Goal: Task Accomplishment & Management: Use online tool/utility

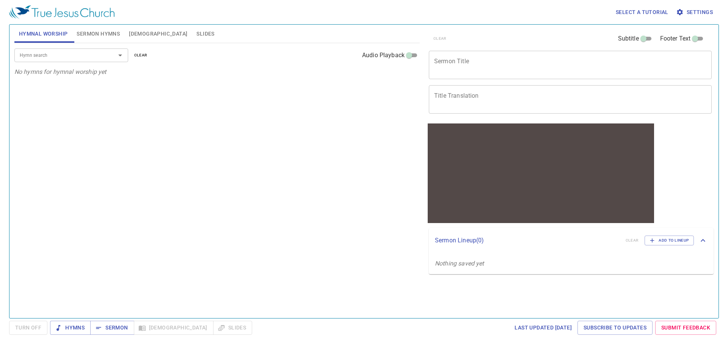
click at [95, 47] on div "Hymn search Hymn search clear Audio Playback" at bounding box center [216, 55] width 405 height 24
click at [93, 54] on input "Hymn search" at bounding box center [60, 55] width 87 height 9
type input "349. The Saviour Is Waiting"
click at [124, 87] on div "1 1C 2 2C" at bounding box center [216, 90] width 395 height 11
click at [81, 77] on b "349. The Saviour Is Waiting" at bounding box center [54, 76] width 70 height 9
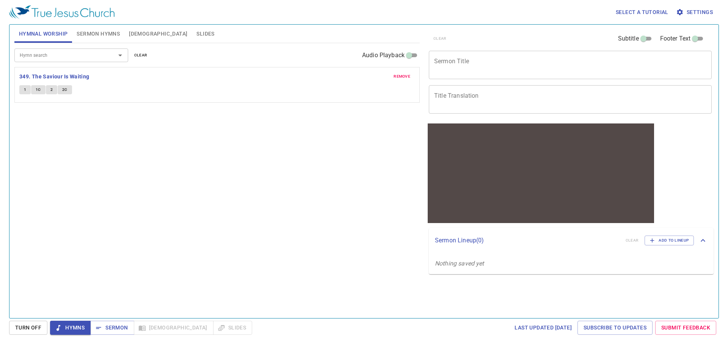
click at [25, 91] on span "1" at bounding box center [25, 89] width 2 height 7
click at [36, 91] on span "1C" at bounding box center [38, 89] width 5 height 7
click at [49, 91] on button "2" at bounding box center [51, 89] width 11 height 9
click at [67, 89] on button "2C" at bounding box center [65, 89] width 14 height 9
click at [25, 89] on span "1" at bounding box center [25, 89] width 2 height 7
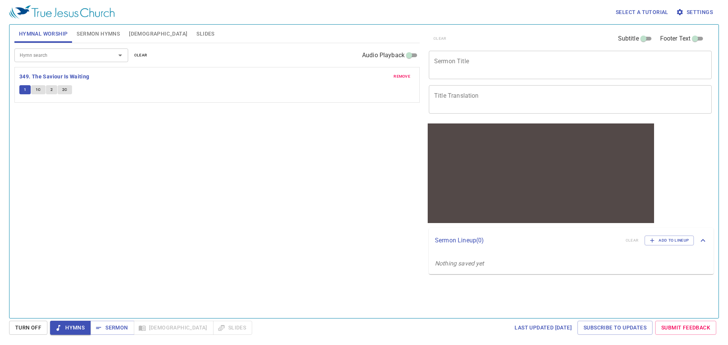
click at [79, 129] on div "Hymn search Hymn search clear Audio Playback remove 349. The Saviour Is Waiting…" at bounding box center [216, 177] width 405 height 269
click at [68, 86] on button "2C" at bounding box center [65, 89] width 14 height 9
click at [19, 89] on button "1" at bounding box center [24, 89] width 11 height 9
click at [38, 89] on span "1C" at bounding box center [38, 89] width 5 height 7
click at [56, 71] on div "remove 349. The Saviour Is Waiting 1 1C 2 2C" at bounding box center [217, 84] width 404 height 35
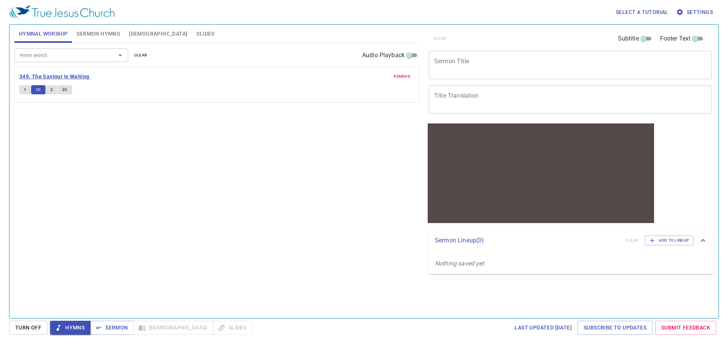
click at [56, 75] on b "349. The Saviour Is Waiting" at bounding box center [54, 76] width 70 height 9
click at [81, 76] on b "349. The Saviour Is Waiting" at bounding box center [54, 76] width 70 height 9
click at [97, 38] on span "Sermon Hymns" at bounding box center [98, 33] width 43 height 9
click at [108, 56] on div at bounding box center [115, 55] width 20 height 11
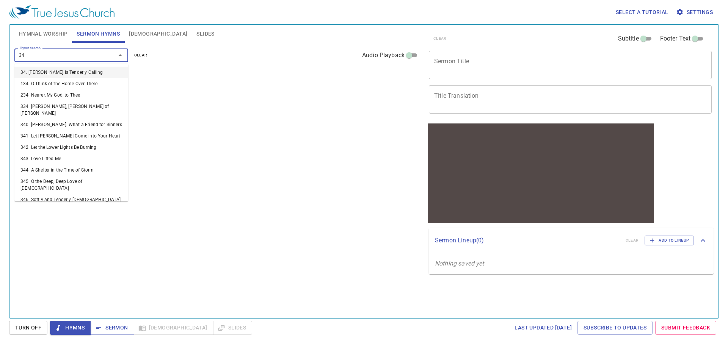
type input "349"
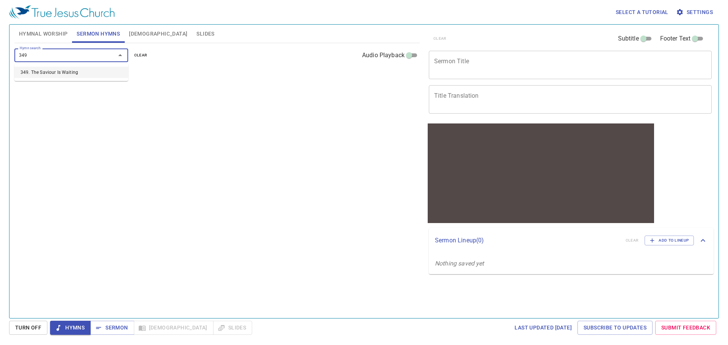
click at [70, 73] on li "349. The Saviour Is Waiting" at bounding box center [71, 72] width 114 height 11
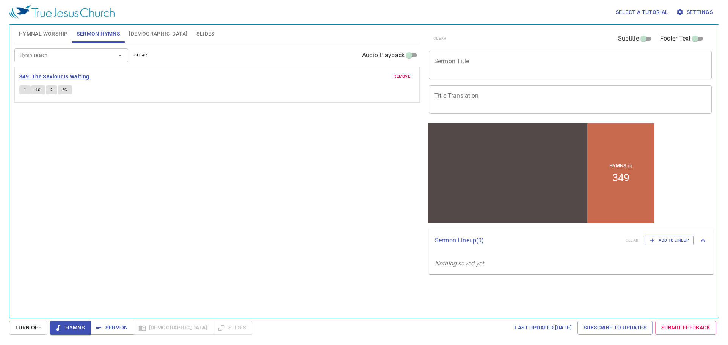
click at [75, 75] on b "349. The Saviour Is Waiting" at bounding box center [54, 76] width 70 height 9
click at [25, 88] on span "1" at bounding box center [25, 89] width 2 height 7
click at [39, 90] on span "1C" at bounding box center [38, 89] width 5 height 7
click at [51, 91] on span "2" at bounding box center [51, 89] width 2 height 7
click at [64, 91] on span "2C" at bounding box center [64, 89] width 5 height 7
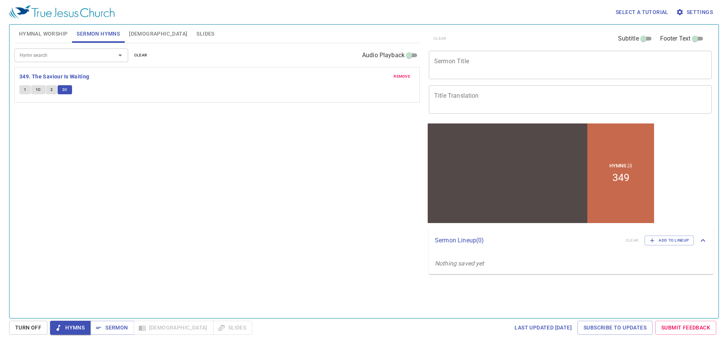
click at [467, 177] on div at bounding box center [507, 165] width 160 height 65
drag, startPoint x: 884, startPoint y: 362, endPoint x: 639, endPoint y: 223, distance: 281.4
click at [657, 242] on span "Add to Lineup" at bounding box center [668, 240] width 39 height 7
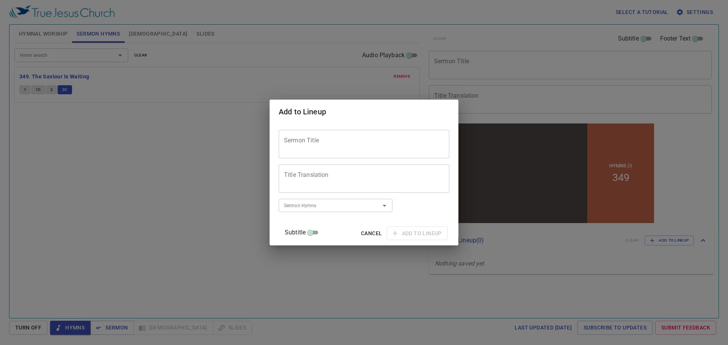
click at [212, 180] on div "Add to Lineup Sermon Title Sermon Title Title Translation Title Translation Sub…" at bounding box center [364, 172] width 728 height 345
click at [361, 230] on span "Cancel" at bounding box center [371, 233] width 21 height 9
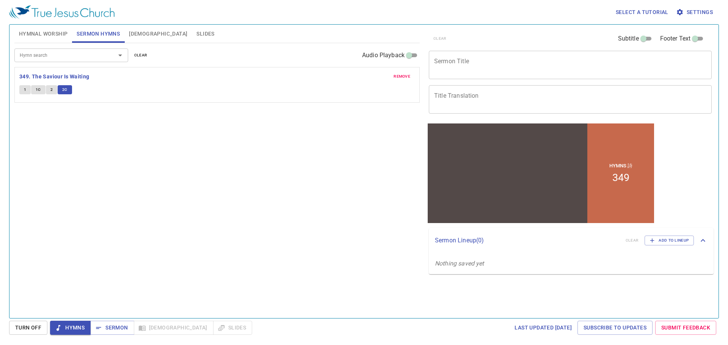
click at [196, 34] on span "Slides" at bounding box center [205, 33] width 18 height 9
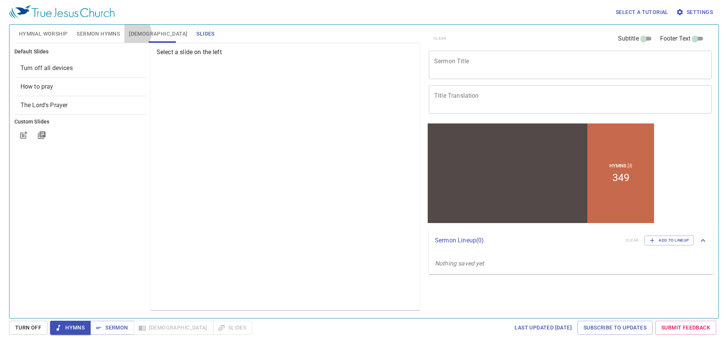
click at [133, 33] on span "[DEMOGRAPHIC_DATA]" at bounding box center [158, 33] width 58 height 9
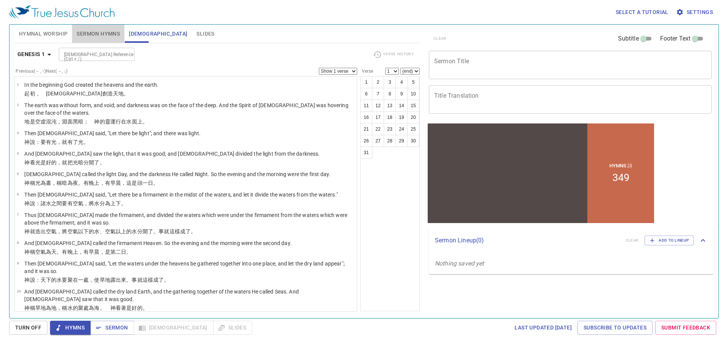
click at [103, 33] on span "Sermon Hymns" at bounding box center [98, 33] width 43 height 9
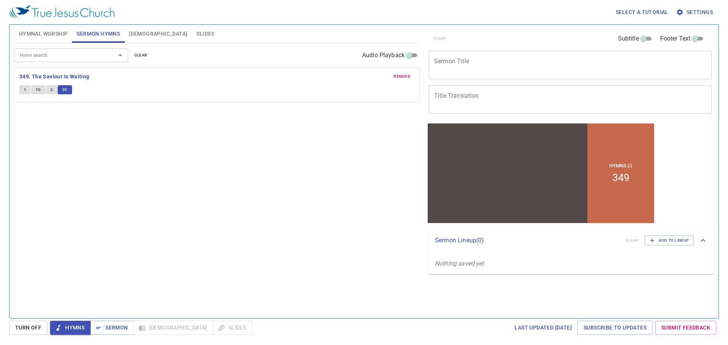
click at [63, 329] on span "Hymns" at bounding box center [70, 327] width 28 height 9
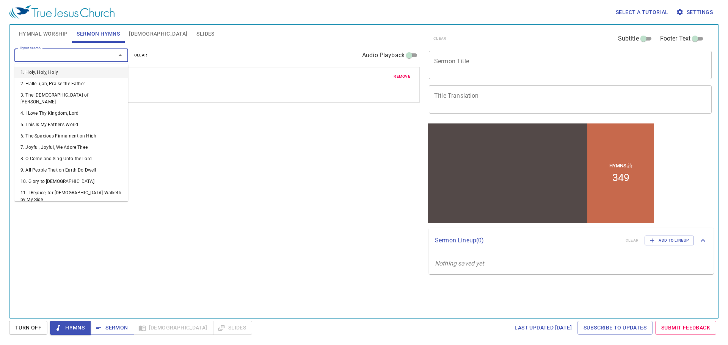
click at [80, 56] on input "Hymn search" at bounding box center [60, 55] width 87 height 9
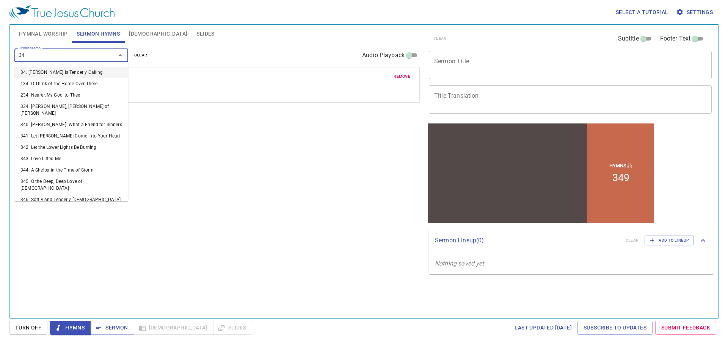
type input "349"
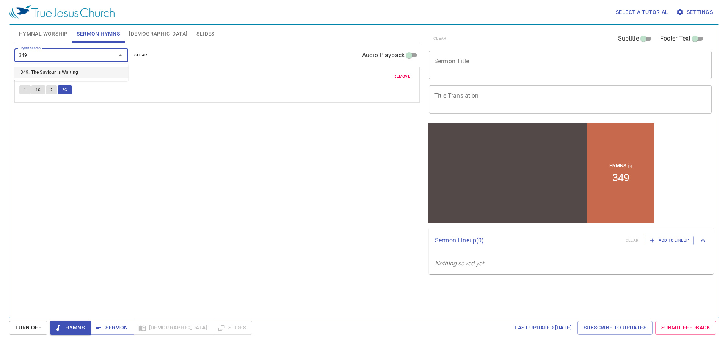
click at [69, 72] on li "349. The Saviour Is Waiting" at bounding box center [71, 72] width 114 height 11
drag, startPoint x: 69, startPoint y: 72, endPoint x: 28, endPoint y: 142, distance: 81.4
click at [28, 142] on div "Hymn search Hymn search clear Audio Playback remove 349. The Saviour Is Waiting…" at bounding box center [216, 177] width 405 height 269
drag, startPoint x: 73, startPoint y: 76, endPoint x: 65, endPoint y: 76, distance: 8.3
click at [65, 76] on b "349. The Saviour Is Waiting" at bounding box center [54, 76] width 70 height 9
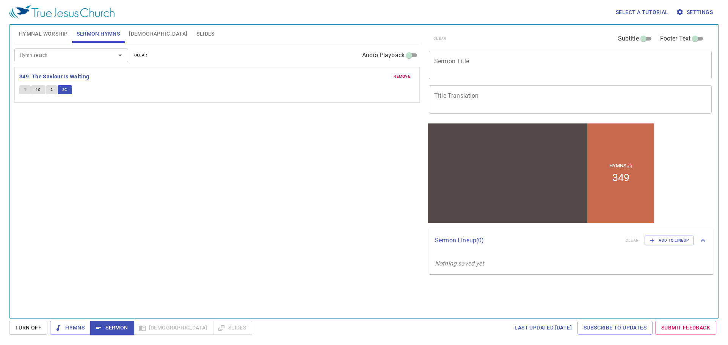
click at [65, 76] on b "349. The Saviour Is Waiting" at bounding box center [54, 76] width 70 height 9
click at [64, 76] on b "349. The Saviour Is Waiting" at bounding box center [54, 76] width 70 height 9
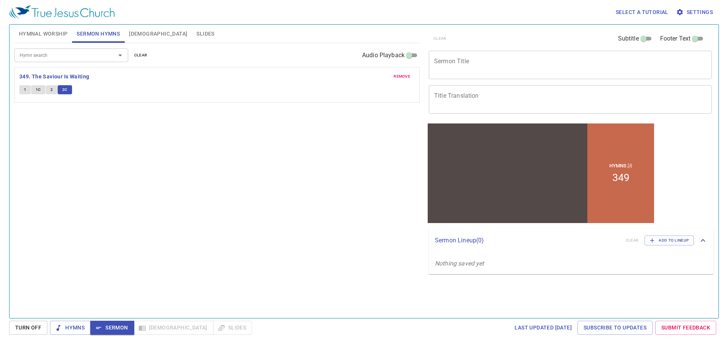
drag, startPoint x: 57, startPoint y: 84, endPoint x: 53, endPoint y: 87, distance: 4.8
click at [56, 84] on div "remove 349. The Saviour Is Waiting 1 1C 2 2C" at bounding box center [217, 84] width 404 height 35
click at [53, 88] on button "2" at bounding box center [51, 89] width 11 height 9
click at [36, 91] on span "1C" at bounding box center [38, 89] width 5 height 7
click at [22, 90] on button "1" at bounding box center [24, 89] width 11 height 9
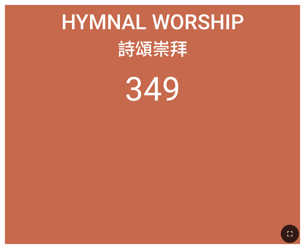
click at [288, 117] on ol "349" at bounding box center [153, 152] width 286 height 164
click at [179, 39] on span "詩頌崇拜" at bounding box center [153, 47] width 70 height 25
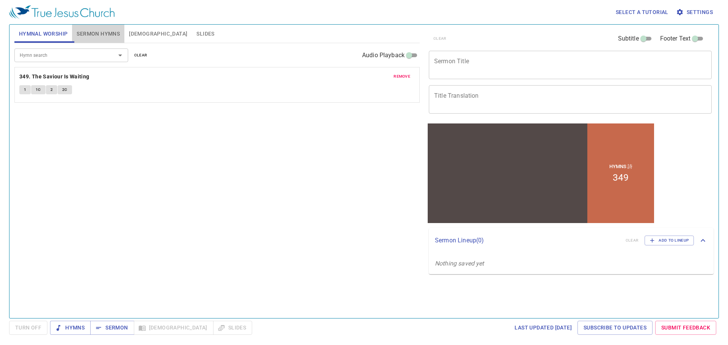
click at [99, 37] on span "Sermon Hymns" at bounding box center [98, 33] width 43 height 9
click at [54, 36] on span "Hymnal Worship" at bounding box center [43, 33] width 49 height 9
click at [60, 73] on b "349. The Saviour Is Waiting" at bounding box center [54, 76] width 70 height 9
click at [102, 34] on span "Sermon Hymns" at bounding box center [98, 33] width 43 height 9
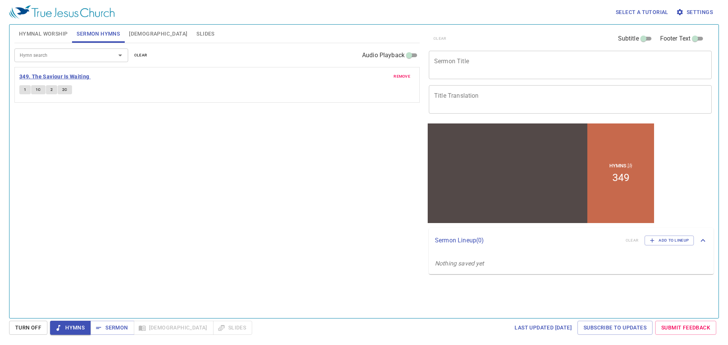
click at [75, 74] on b "349. The Saviour Is Waiting" at bounding box center [54, 76] width 70 height 9
drag, startPoint x: 198, startPoint y: 147, endPoint x: 309, endPoint y: 10, distance: 176.1
click at [200, 146] on div "Hymn search Hymn search clear Audio Playback remove 349. The Saviour Is Waiting…" at bounding box center [216, 177] width 405 height 269
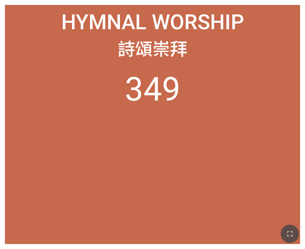
drag, startPoint x: 293, startPoint y: 232, endPoint x: 507, endPoint y: 332, distance: 236.7
click at [292, 232] on icon "button" at bounding box center [290, 233] width 5 height 5
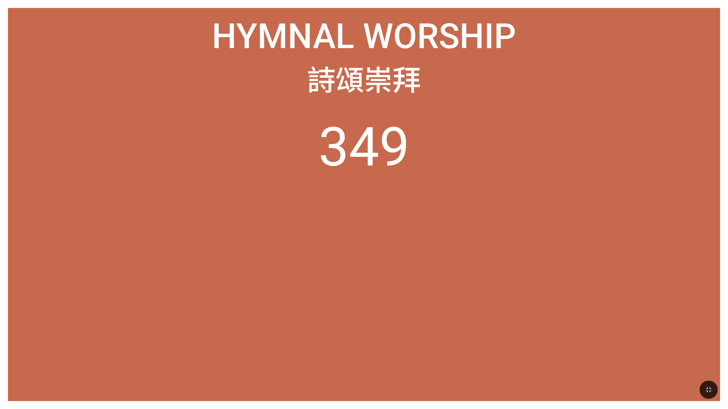
click at [305, 248] on button "button" at bounding box center [708, 390] width 18 height 18
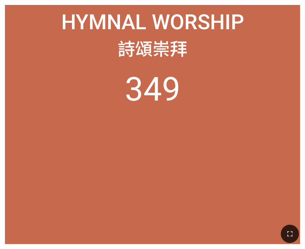
click at [268, 194] on ol "349" at bounding box center [153, 152] width 286 height 164
click at [292, 238] on button "button" at bounding box center [290, 233] width 18 height 18
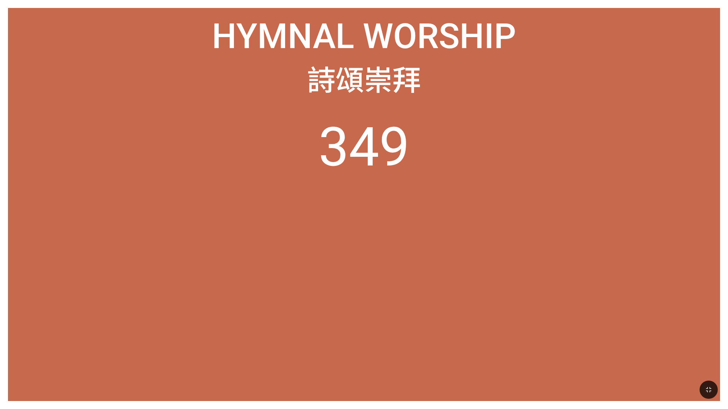
click at [305, 248] on ol "349" at bounding box center [363, 250] width 695 height 269
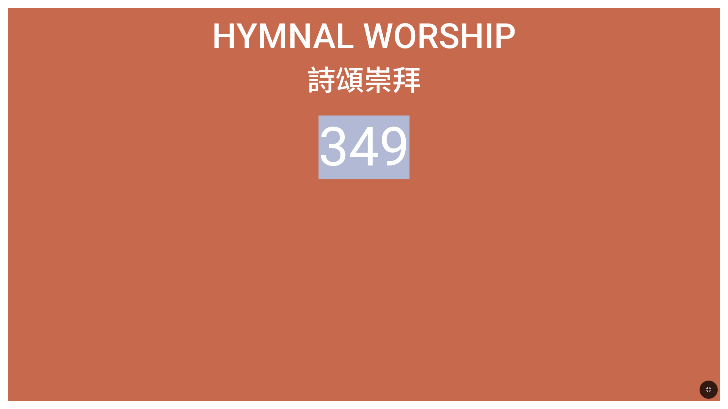
click at [305, 248] on ol "349" at bounding box center [363, 250] width 695 height 269
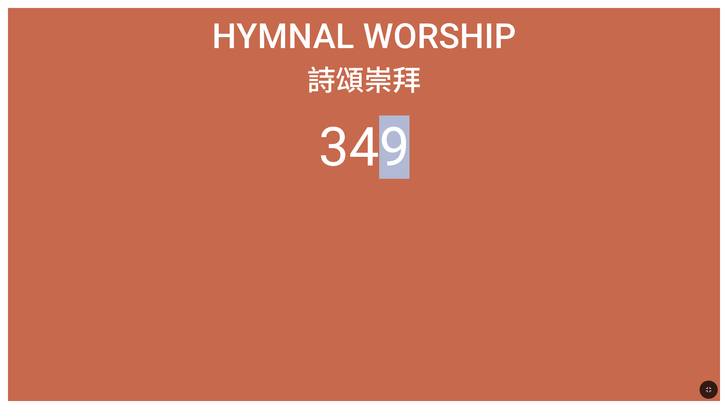
drag, startPoint x: 556, startPoint y: 308, endPoint x: 407, endPoint y: 272, distance: 153.2
click at [305, 248] on ol "349" at bounding box center [363, 250] width 695 height 269
click at [305, 248] on div at bounding box center [364, 390] width 728 height 39
click at [305, 248] on button "button" at bounding box center [708, 390] width 18 height 18
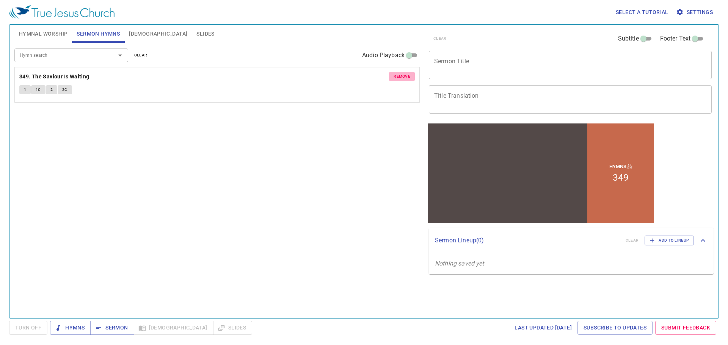
click at [396, 74] on span "remove" at bounding box center [401, 76] width 17 height 7
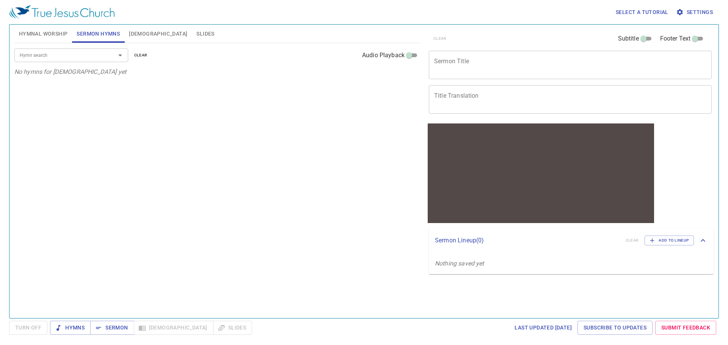
click at [83, 57] on input "Hymn search" at bounding box center [60, 55] width 87 height 9
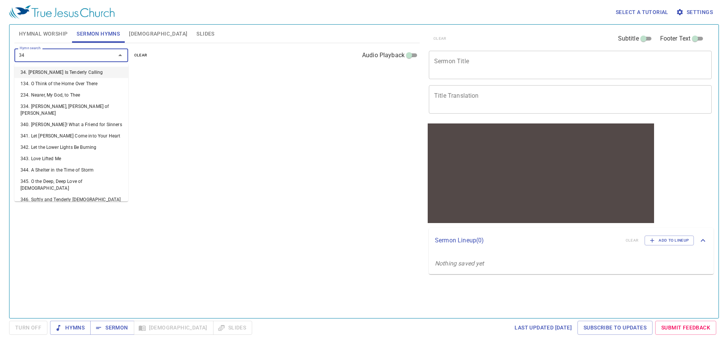
type input "349"
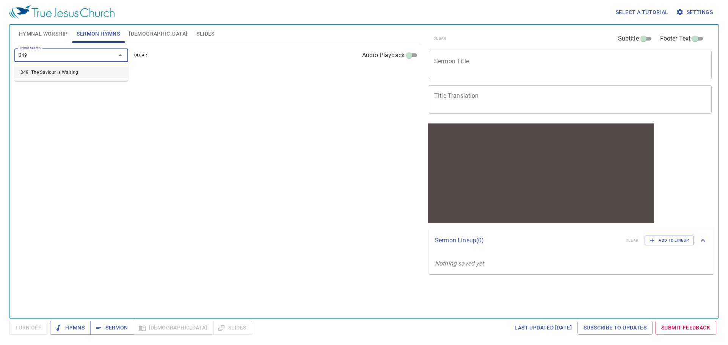
click at [65, 74] on li "349. The Saviour Is Waiting" at bounding box center [71, 72] width 114 height 11
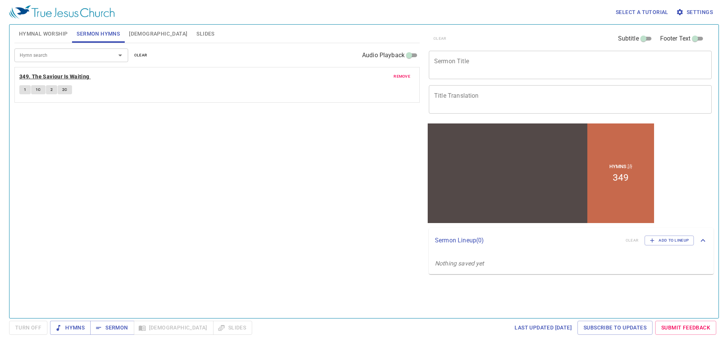
click at [68, 77] on b "349. The Saviour Is Waiting" at bounding box center [54, 76] width 70 height 9
click at [196, 34] on span "Slides" at bounding box center [205, 33] width 18 height 9
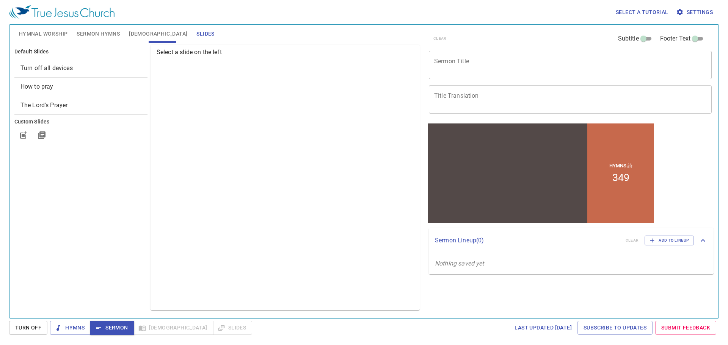
click at [54, 69] on span "Turn off all devices" at bounding box center [46, 67] width 52 height 7
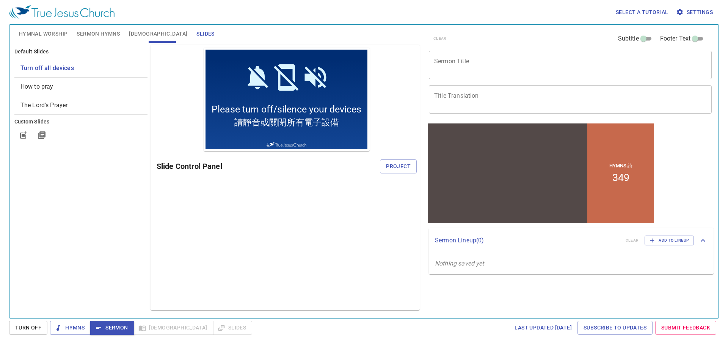
click at [45, 82] on span "How to pray" at bounding box center [80, 86] width 121 height 9
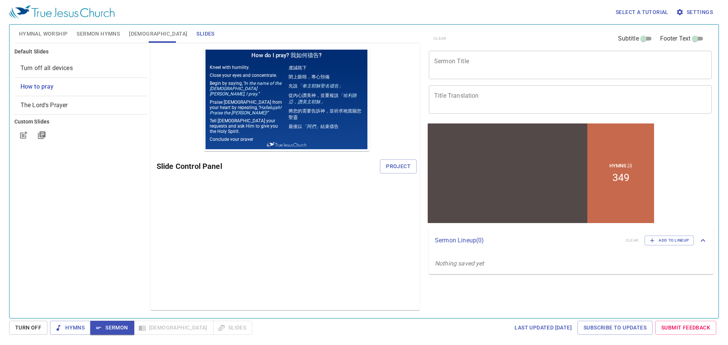
click at [42, 104] on span "The Lord's Prayer" at bounding box center [43, 105] width 47 height 7
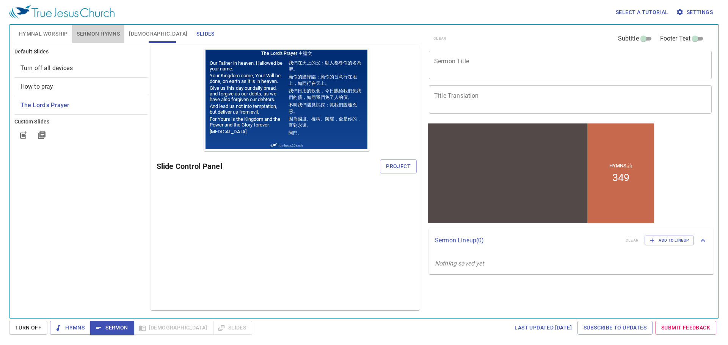
click at [84, 37] on span "Sermon Hymns" at bounding box center [98, 33] width 43 height 9
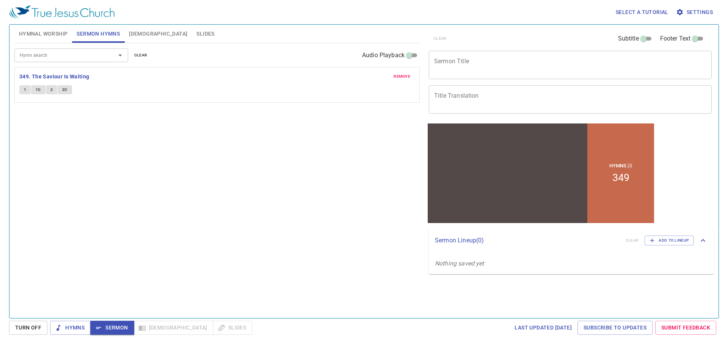
click at [135, 35] on span "Bible" at bounding box center [158, 33] width 58 height 9
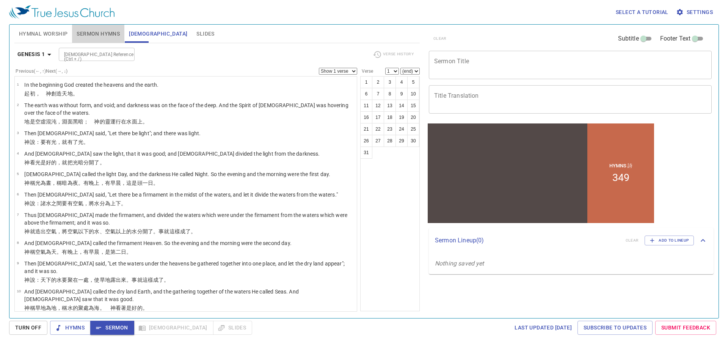
click at [98, 38] on span "Sermon Hymns" at bounding box center [98, 33] width 43 height 9
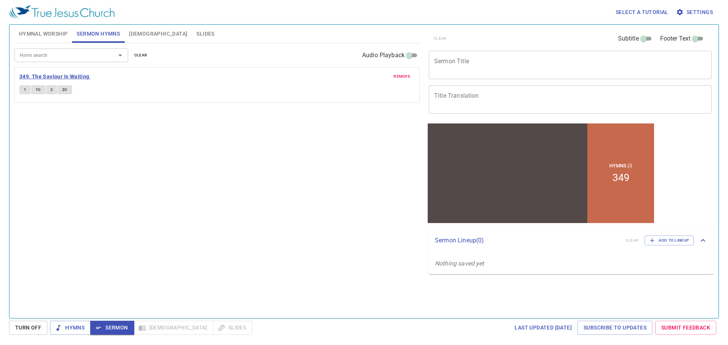
click at [77, 78] on b "349. The Saviour Is Waiting" at bounding box center [54, 76] width 70 height 9
click at [601, 176] on div "Hymns 詩 349" at bounding box center [620, 173] width 67 height 100
drag, startPoint x: 617, startPoint y: 176, endPoint x: 656, endPoint y: 224, distance: 62.4
click at [656, 224] on html "Hymns 詩 349" at bounding box center [541, 172] width 230 height 103
click at [668, 200] on div "clear Subtitle Footer Text Sermon Title x Sermon Title Title Translation x Titl…" at bounding box center [570, 169] width 294 height 294
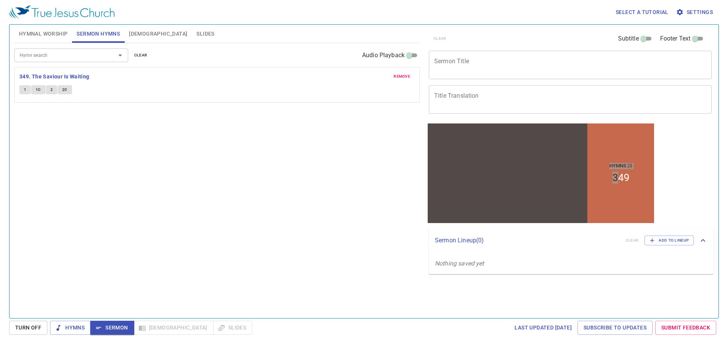
click at [474, 258] on p "Nothing saved yet" at bounding box center [571, 263] width 285 height 21
click at [411, 53] on input "Audio Playback" at bounding box center [408, 56] width 27 height 9
checkbox input "true"
select select "1"
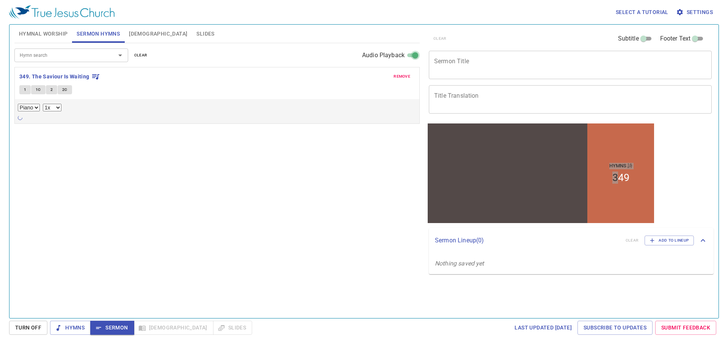
click at [412, 55] on input "Audio Playback" at bounding box center [414, 56] width 27 height 9
checkbox input "false"
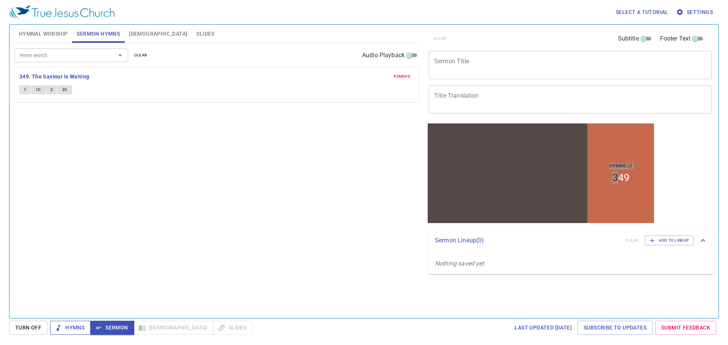
drag, startPoint x: 74, startPoint y: 319, endPoint x: 72, endPoint y: 325, distance: 5.9
click at [71, 327] on span "Hymns" at bounding box center [70, 327] width 28 height 9
click at [83, 77] on b "349. The Saviour Is Waiting" at bounding box center [54, 76] width 70 height 9
click at [73, 327] on span "Hymns" at bounding box center [70, 327] width 28 height 9
click at [442, 243] on p "Sermon Lineup ( 0 )" at bounding box center [527, 240] width 185 height 9
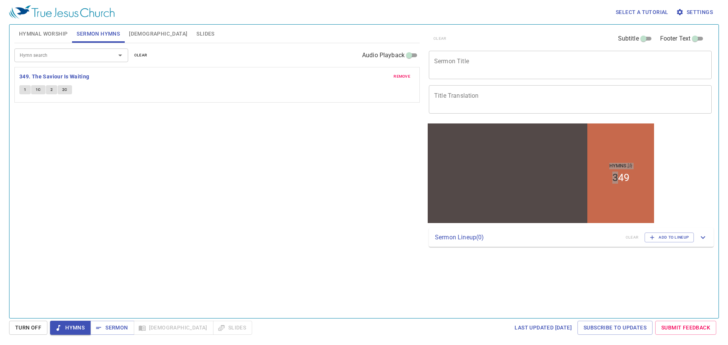
click at [449, 238] on p "Sermon Lineup ( 0 )" at bounding box center [527, 237] width 185 height 9
click at [693, 12] on span "Settings" at bounding box center [694, 12] width 35 height 9
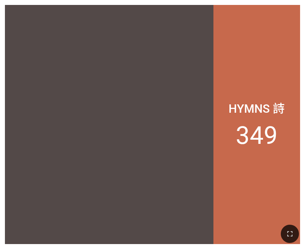
drag, startPoint x: 188, startPoint y: 76, endPoint x: 208, endPoint y: 76, distance: 20.1
click at [207, 76] on div at bounding box center [109, 106] width 209 height 155
click at [228, 76] on div "Hymns 詩 349" at bounding box center [257, 124] width 87 height 239
click at [243, 121] on li "349" at bounding box center [257, 135] width 42 height 29
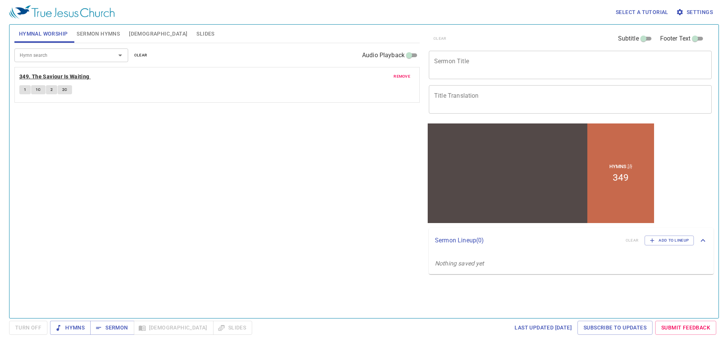
click at [68, 73] on b "349. The Saviour Is Waiting" at bounding box center [54, 76] width 70 height 9
click at [102, 33] on span "Sermon Hymns" at bounding box center [98, 33] width 43 height 9
click at [698, 14] on span "Settings" at bounding box center [694, 12] width 35 height 9
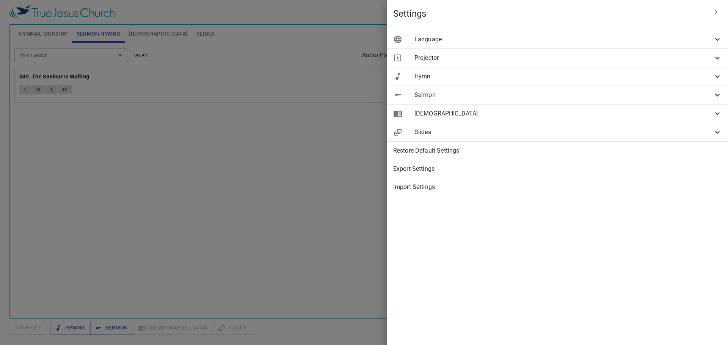
drag, startPoint x: 612, startPoint y: 74, endPoint x: 651, endPoint y: 141, distance: 78.3
click at [651, 141] on div "Slides" at bounding box center [557, 132] width 341 height 18
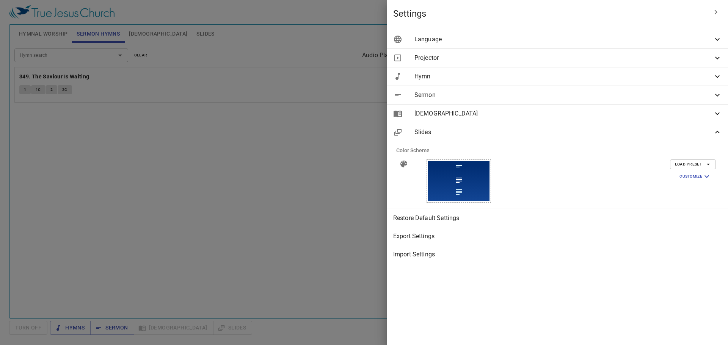
click at [635, 77] on span "Hymn" at bounding box center [563, 76] width 298 height 9
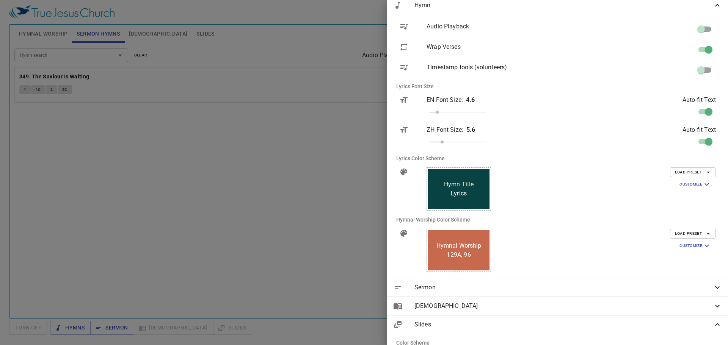
scroll to position [76, 0]
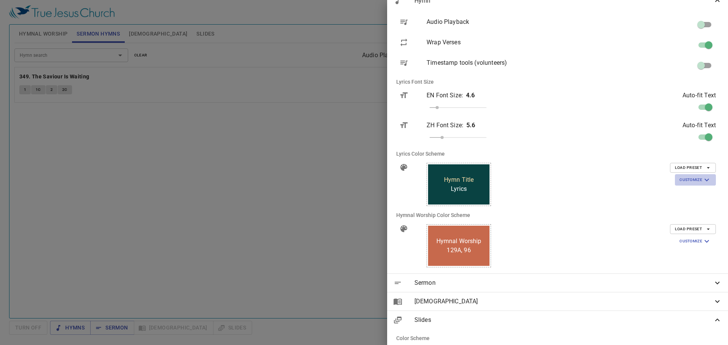
drag, startPoint x: 697, startPoint y: 178, endPoint x: 688, endPoint y: 180, distance: 8.8
click at [688, 180] on span "Customize" at bounding box center [695, 179] width 32 height 9
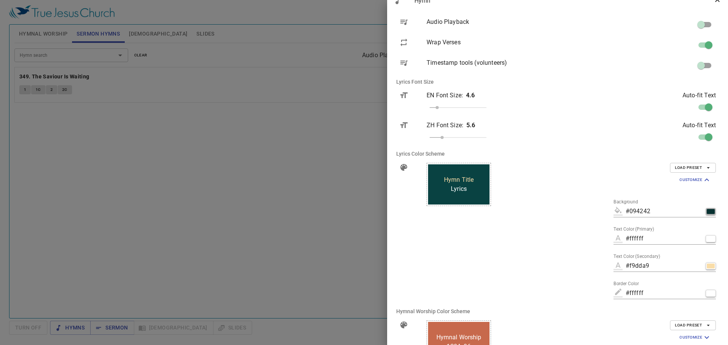
click at [705, 214] on button "button" at bounding box center [710, 211] width 10 height 7
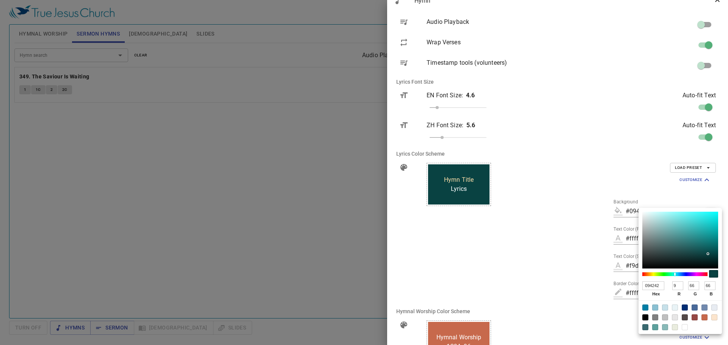
click at [705, 319] on div at bounding box center [704, 318] width 6 height 6
type input "#c7694c"
type input "C7694C"
type input "199"
type input "105"
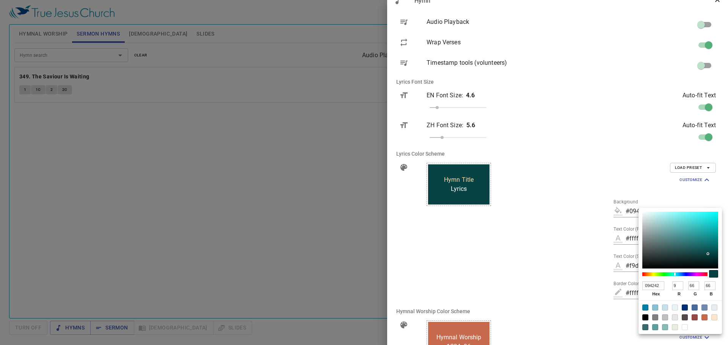
type input "76"
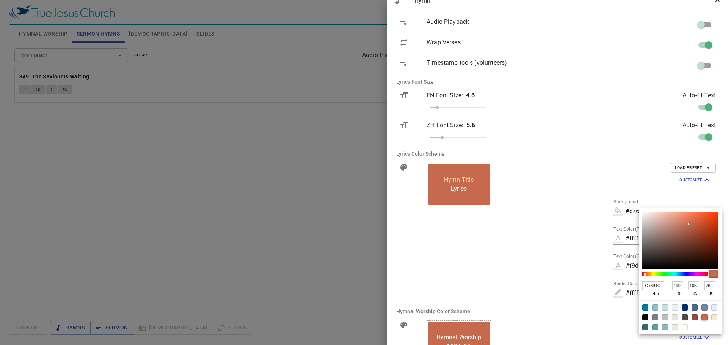
click at [709, 317] on div at bounding box center [679, 318] width 83 height 34
click at [713, 317] on div at bounding box center [714, 318] width 6 height 6
type input "#fce5cd"
type input "FCE5CD"
type input "252"
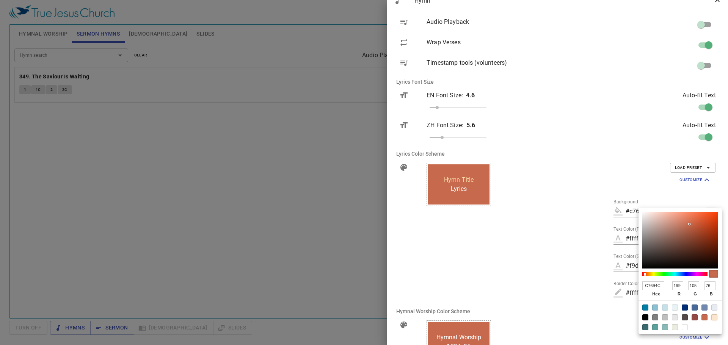
type input "229"
type input "205"
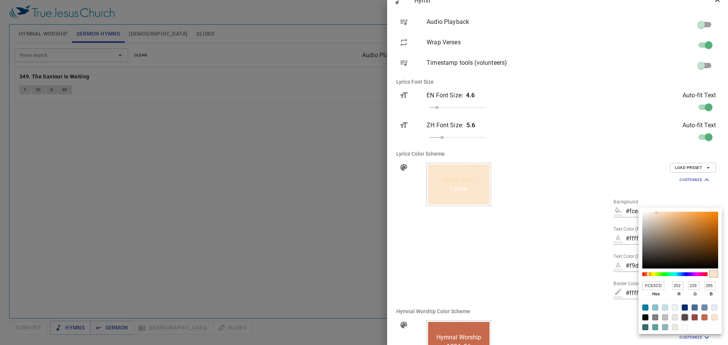
click at [685, 319] on div at bounding box center [684, 318] width 6 height 6
type input "#534948"
type input "534948"
type input "83"
type input "73"
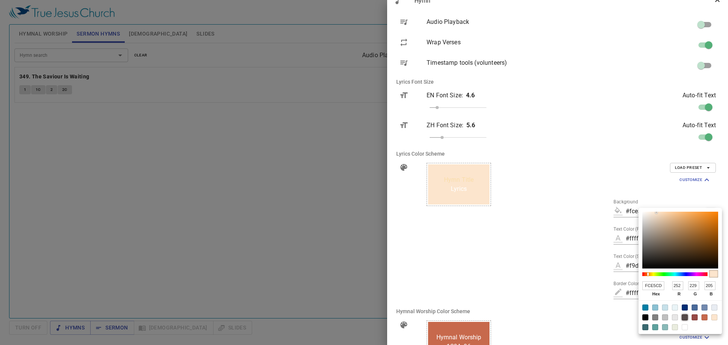
type input "72"
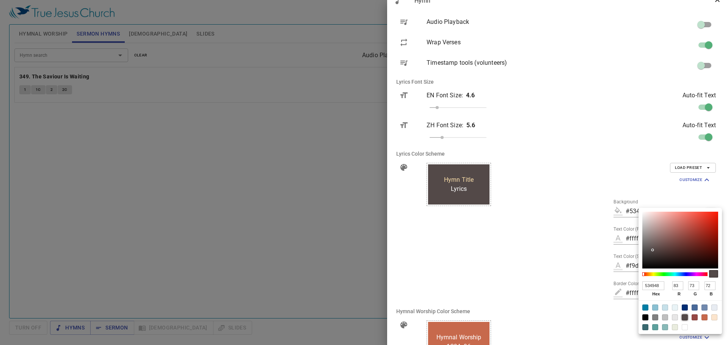
type input "#534a48"
type input "534A48"
type input "74"
type input "#534c48"
type input "534C48"
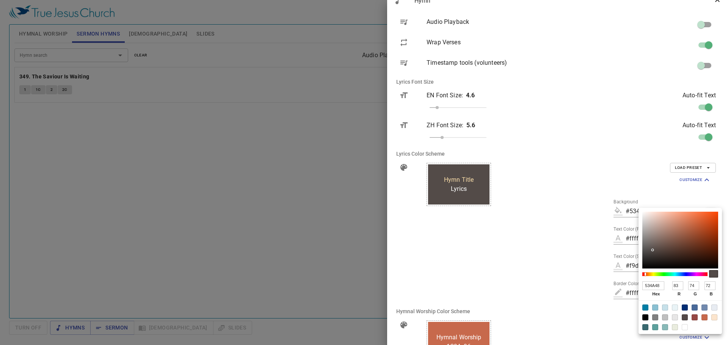
type input "76"
type input "#535148"
type input "535148"
type input "81"
drag, startPoint x: 645, startPoint y: 275, endPoint x: 651, endPoint y: 274, distance: 6.1
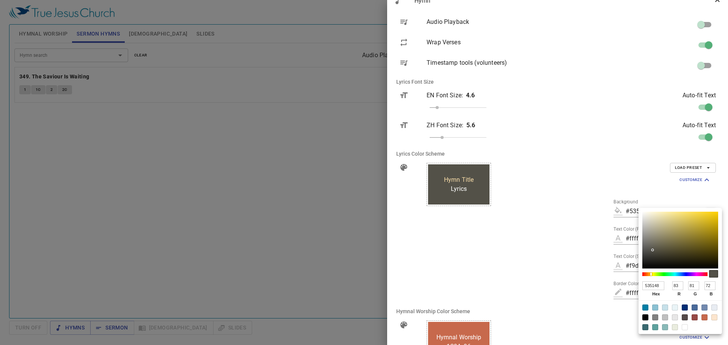
click at [651, 274] on div at bounding box center [652, 273] width 2 height 3
type input "#5a574a"
type input "5A574A"
type input "90"
type input "87"
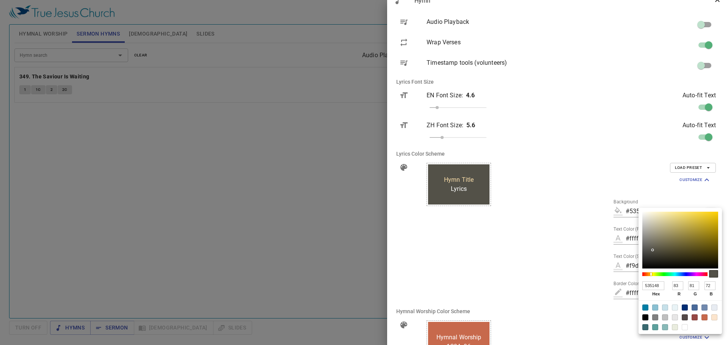
type input "74"
type input "#5c594a"
type input "5C594A"
type input "92"
type input "89"
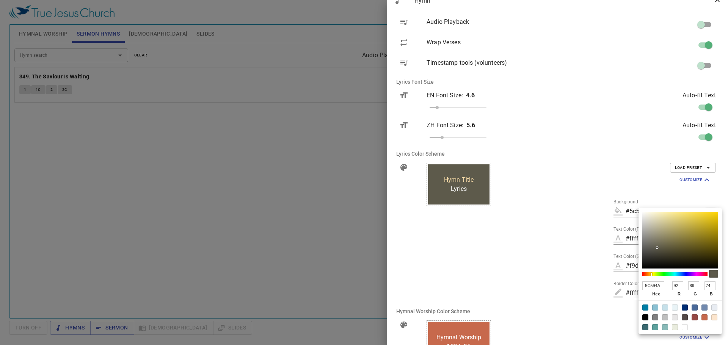
type input "#5d5a4b"
type input "5D5A4B"
type input "93"
type input "90"
type input "75"
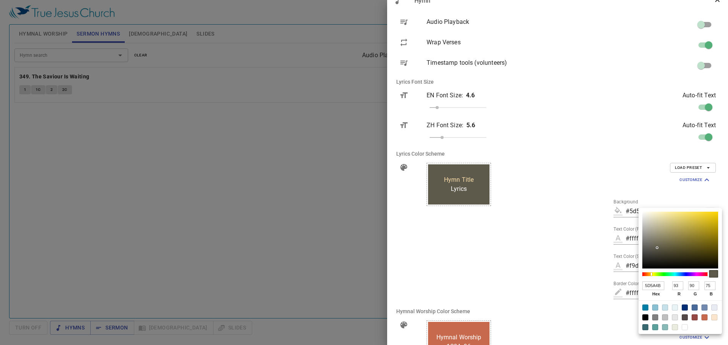
click at [657, 248] on div at bounding box center [680, 240] width 76 height 57
type input "#5d594b"
type input "5D594B"
type input "89"
type input "#5d574b"
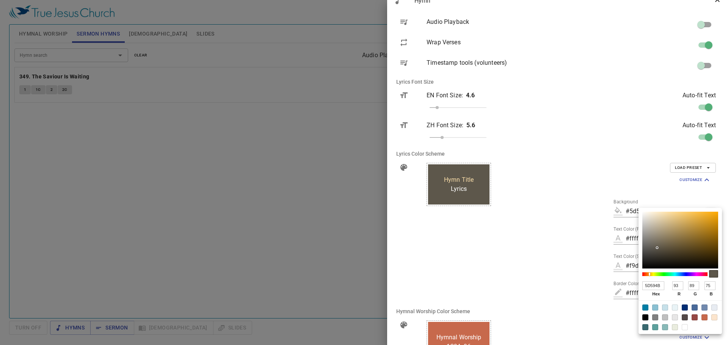
type input "5D574B"
type input "87"
click at [648, 275] on div at bounding box center [649, 274] width 2 height 3
type input "#5d564b"
type input "5D564B"
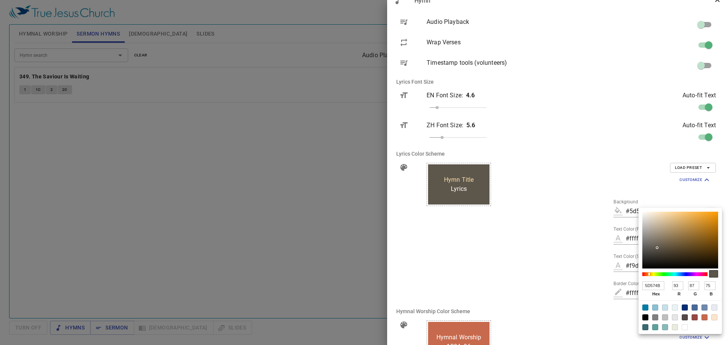
type input "86"
click at [670, 245] on div at bounding box center [680, 240] width 76 height 57
type input "#6b5b43"
type input "6B5B43"
type input "107"
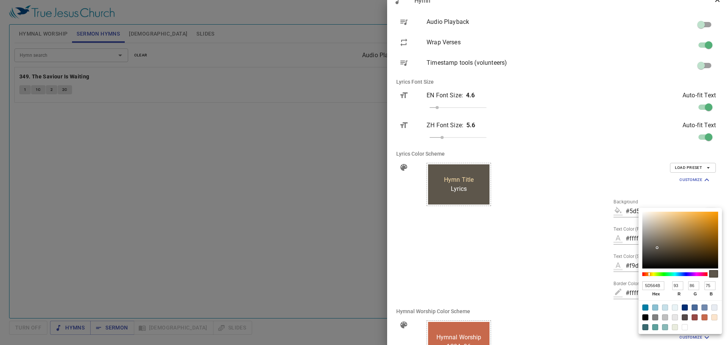
type input "91"
type input "67"
type input "#53442d"
type input "53442D"
type input "83"
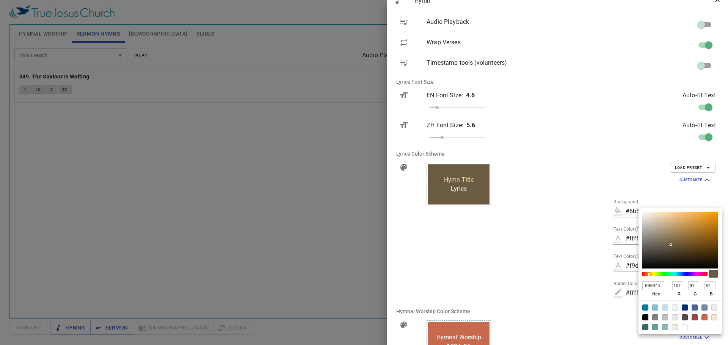
type input "68"
type input "45"
click at [676, 250] on div at bounding box center [680, 240] width 76 height 57
type input "#665842"
type input "665842"
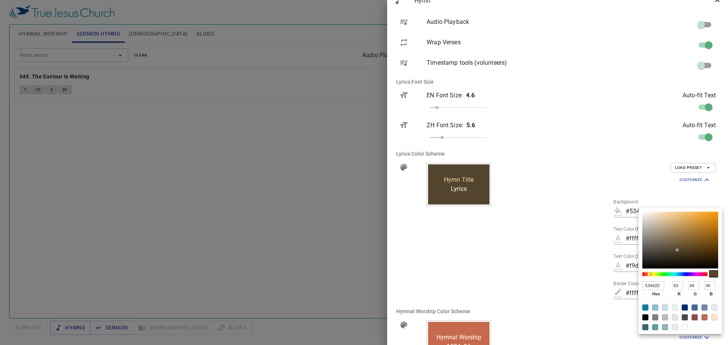
type input "102"
type input "88"
type input "66"
click at [669, 246] on div at bounding box center [680, 240] width 76 height 57
type input "#554937"
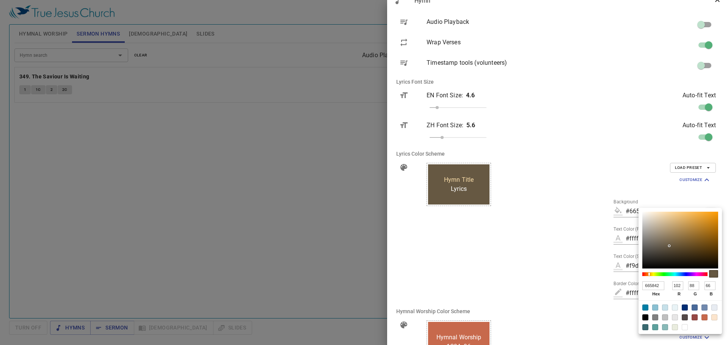
type input "554937"
type input "85"
type input "73"
type input "55"
click at [668, 250] on div at bounding box center [680, 240] width 76 height 57
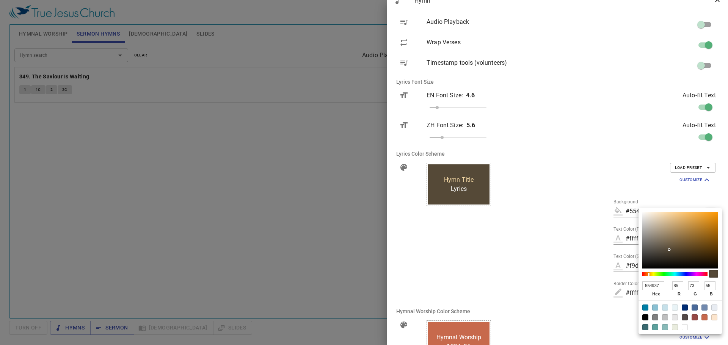
click at [665, 251] on div at bounding box center [680, 240] width 76 height 57
type input "#504637"
type input "504637"
type input "80"
type input "70"
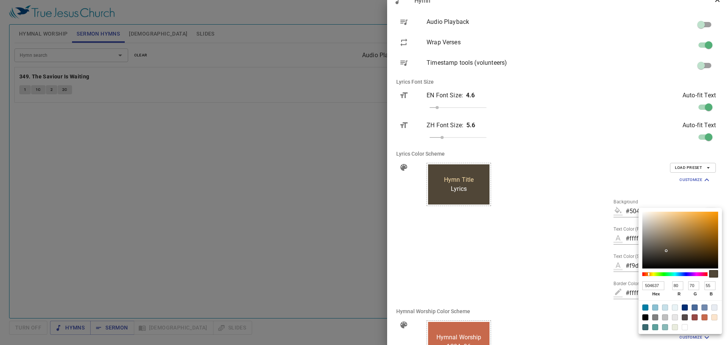
type input "#504a37"
type input "504A37"
type input "74"
type input "#504b37"
type input "504B37"
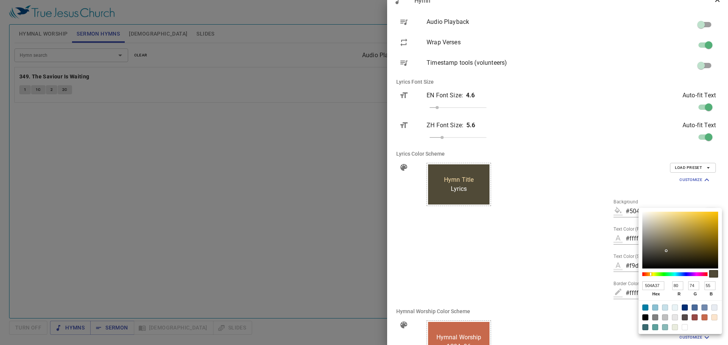
type input "75"
type input "#504a37"
type input "504A37"
type input "74"
type input "#504637"
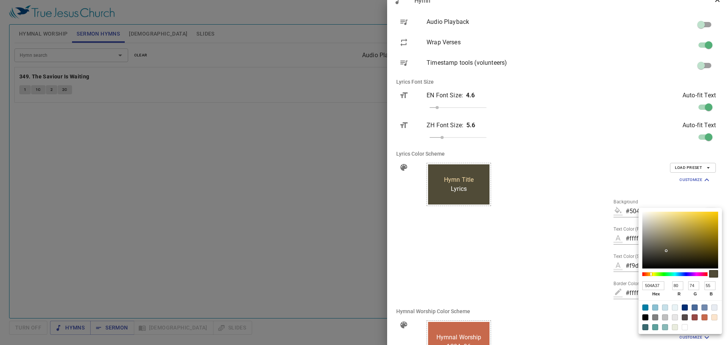
type input "504637"
type input "70"
type input "#504337"
type input "504337"
type input "67"
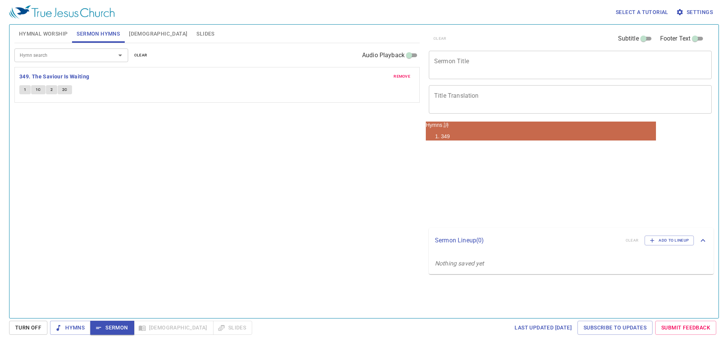
click at [21, 91] on button "1" at bounding box center [24, 89] width 11 height 9
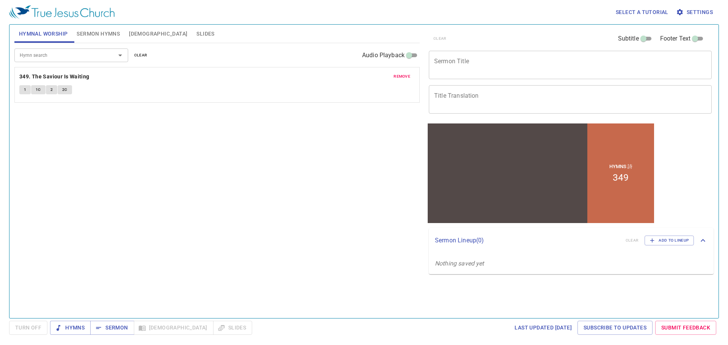
click at [100, 34] on span "Sermon Hymns" at bounding box center [98, 33] width 43 height 9
click at [50, 89] on button "2" at bounding box center [51, 89] width 11 height 9
click at [66, 91] on span "2C" at bounding box center [64, 89] width 5 height 7
click at [26, 92] on span "1" at bounding box center [25, 89] width 2 height 7
click at [38, 88] on span "1C" at bounding box center [38, 89] width 5 height 7
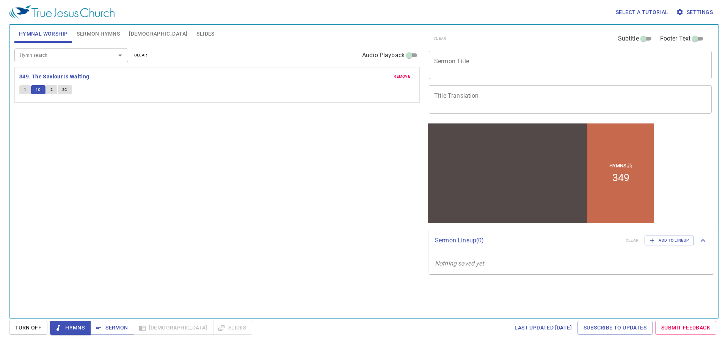
click at [27, 90] on button "1" at bounding box center [24, 89] width 11 height 9
click at [40, 92] on span "1C" at bounding box center [38, 89] width 5 height 7
click at [25, 91] on span "1" at bounding box center [25, 89] width 2 height 7
click at [54, 91] on button "2" at bounding box center [51, 89] width 11 height 9
click at [62, 89] on span "2C" at bounding box center [64, 89] width 5 height 7
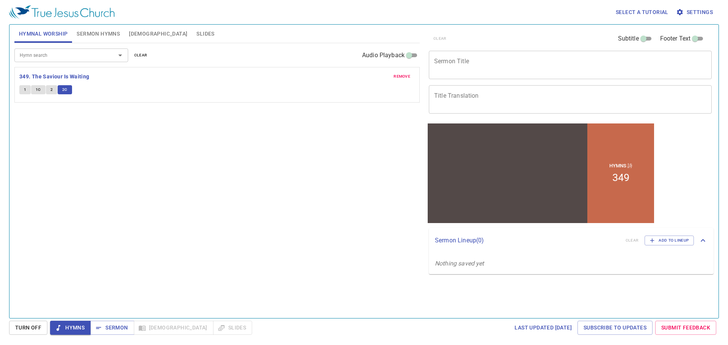
click at [25, 91] on span "1" at bounding box center [25, 89] width 2 height 7
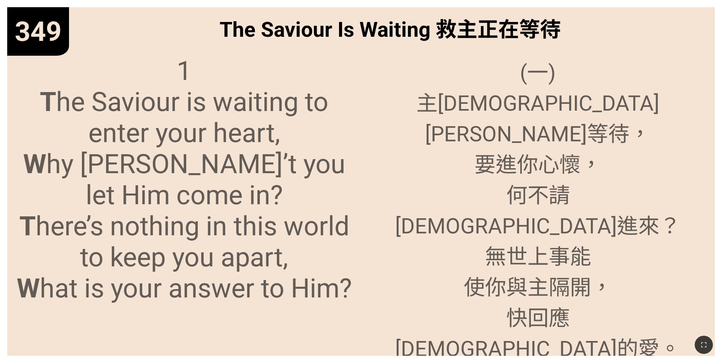
drag, startPoint x: 0, startPoint y: 0, endPoint x: 23, endPoint y: 113, distance: 114.9
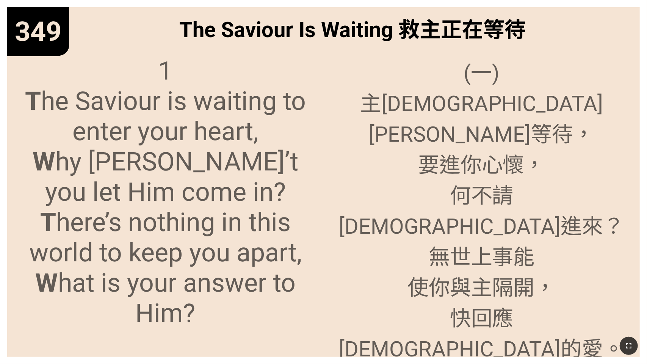
click at [632, 349] on icon "button" at bounding box center [628, 345] width 9 height 9
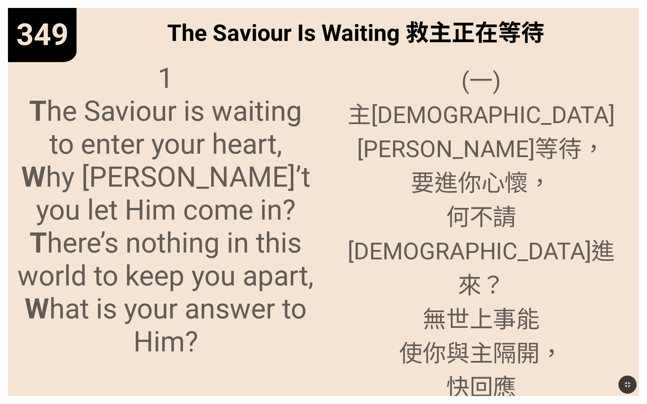
click at [96, 167] on span "1 T he Saviour is waiting to enter your heart, W hy don’t you let Him come in? …" at bounding box center [165, 210] width 299 height 297
click at [633, 363] on button "button" at bounding box center [627, 385] width 18 height 18
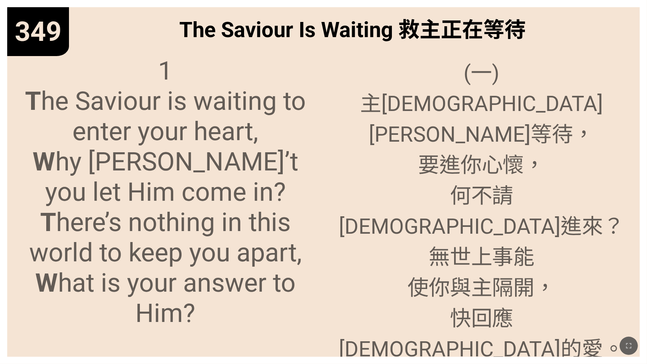
click at [627, 348] on icon "button" at bounding box center [628, 345] width 5 height 5
drag, startPoint x: 626, startPoint y: 346, endPoint x: 626, endPoint y: 368, distance: 22.0
click at [626, 346] on icon "button" at bounding box center [628, 345] width 9 height 9
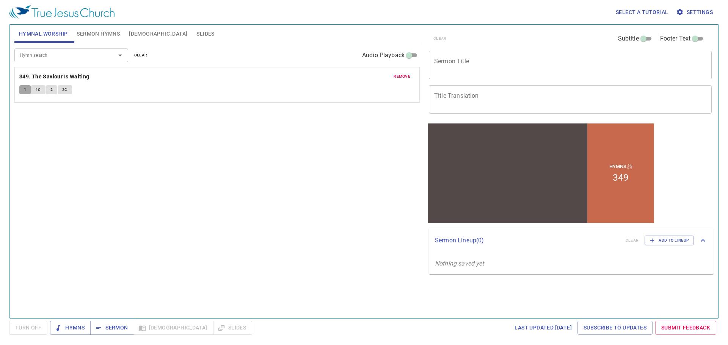
click at [28, 91] on button "1" at bounding box center [24, 89] width 11 height 9
click at [40, 89] on span "1C" at bounding box center [38, 89] width 5 height 7
click at [50, 90] on span "2" at bounding box center [51, 89] width 2 height 7
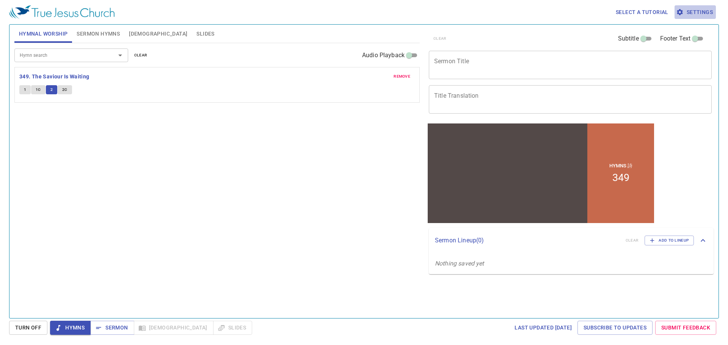
click at [698, 13] on span "Settings" at bounding box center [694, 12] width 35 height 9
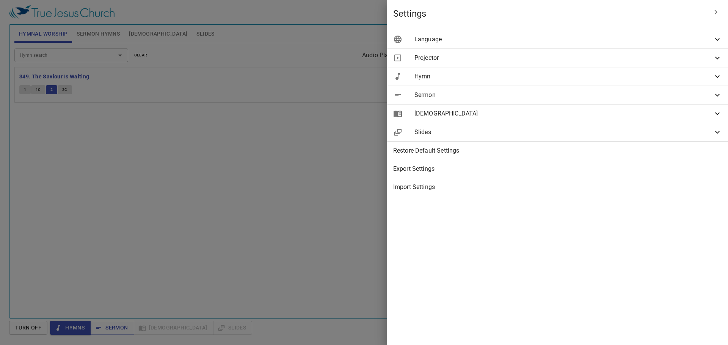
click at [683, 54] on span "Projector" at bounding box center [563, 57] width 298 height 9
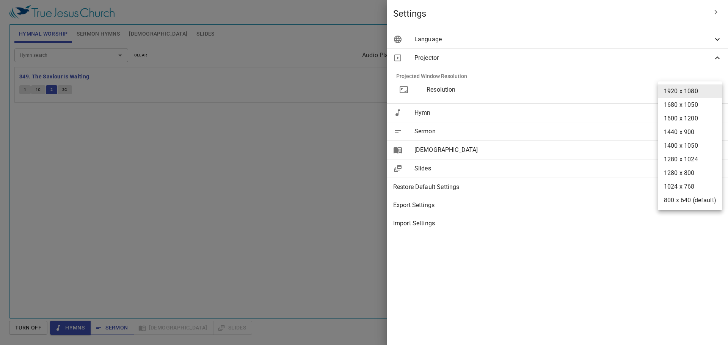
click at [710, 91] on body "Select a tutorial Settings Hymnal Worship Sermon Hymns Bible Slides Hymn search…" at bounding box center [364, 172] width 728 height 345
click at [686, 172] on li "1280 x 800" at bounding box center [689, 173] width 64 height 14
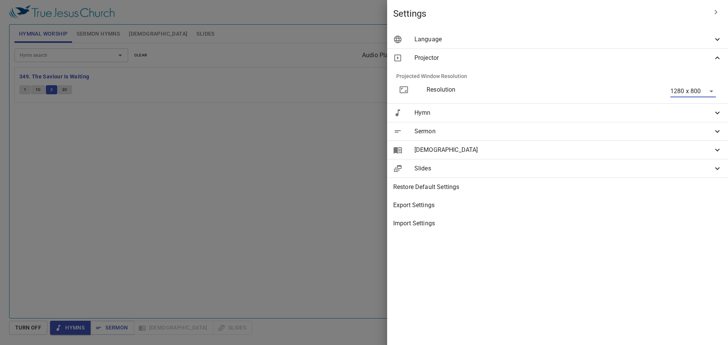
click at [693, 89] on body "Select a tutorial Settings Hymnal Worship Sermon Hymns Bible Slides Hymn search…" at bounding box center [364, 172] width 728 height 345
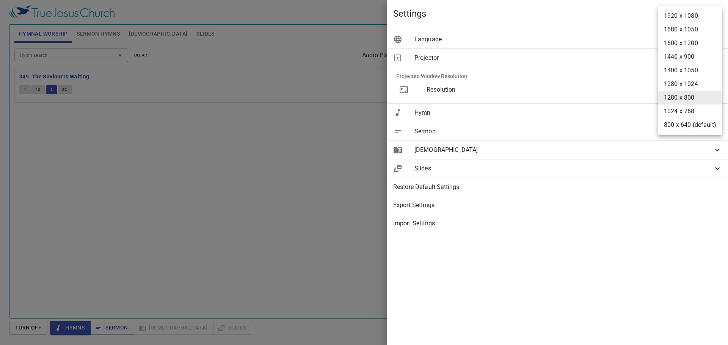
click at [694, 18] on li "1920 x 1080" at bounding box center [689, 16] width 64 height 14
type input "1920 x 1080"
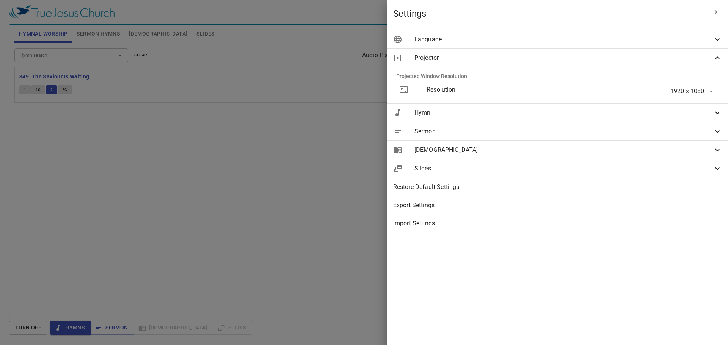
click at [647, 85] on div "1920 x 1080 1920 x 1080" at bounding box center [653, 91] width 137 height 24
click at [267, 142] on div at bounding box center [364, 172] width 728 height 345
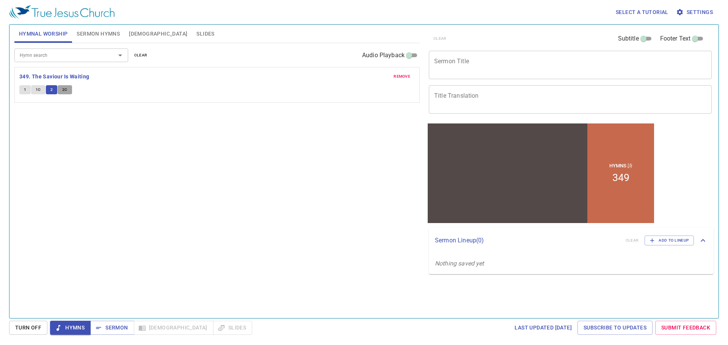
click at [63, 89] on span "2C" at bounding box center [64, 89] width 5 height 7
click at [700, 11] on span "Settings" at bounding box center [694, 12] width 35 height 9
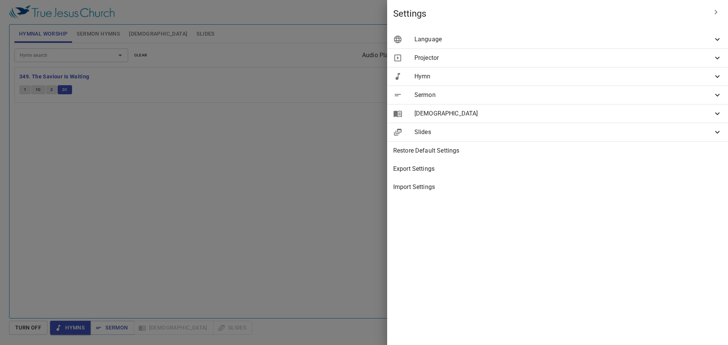
click at [612, 78] on span "Hymn" at bounding box center [563, 76] width 298 height 9
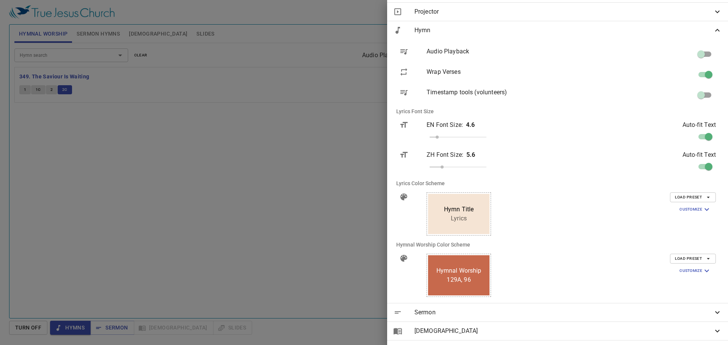
scroll to position [76, 0]
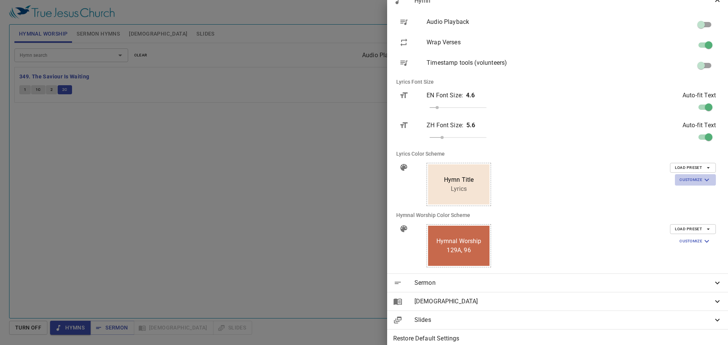
click at [690, 181] on span "Customize" at bounding box center [695, 179] width 32 height 9
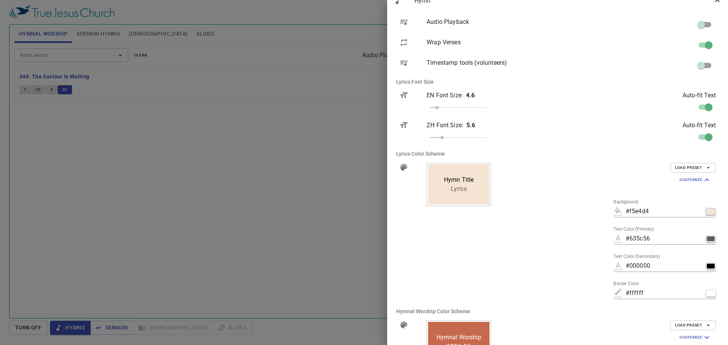
click at [706, 214] on div "button" at bounding box center [710, 211] width 8 height 5
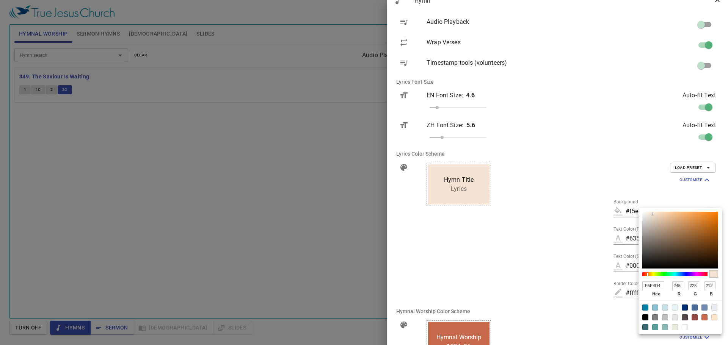
type input "#ece0d3"
type input "ECE0D3"
type input "236"
type input "224"
type input "211"
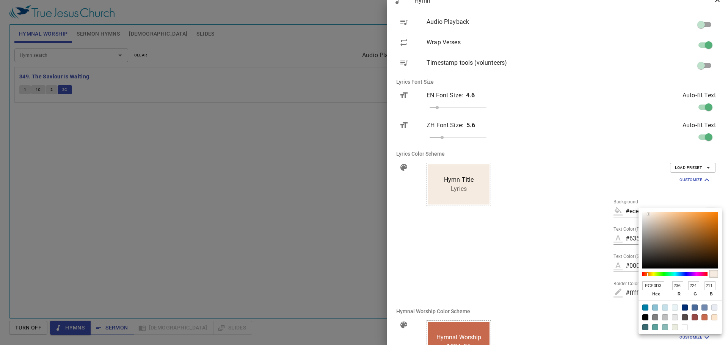
type input "#f6ede3"
type input "F6EDE3"
type input "246"
type input "237"
type input "227"
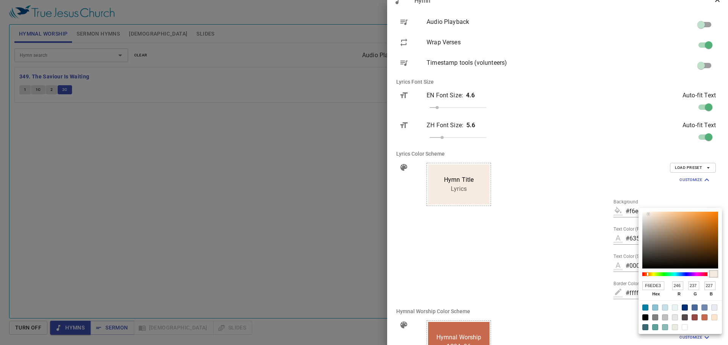
type input "#f8efe6"
type input "F8EFE6"
type input "248"
type input "239"
type input "230"
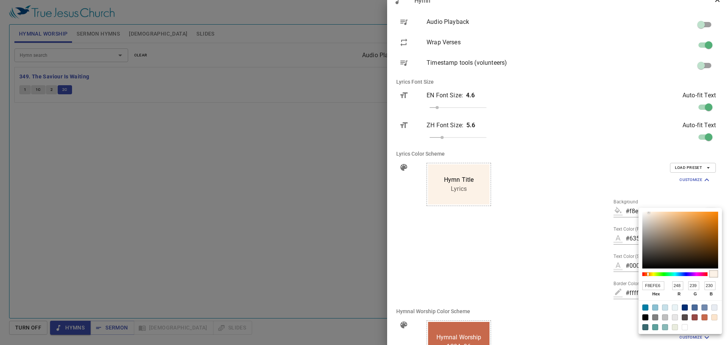
type input "#fcf2e7"
type input "FCF2E7"
type input "252"
type input "242"
type input "231"
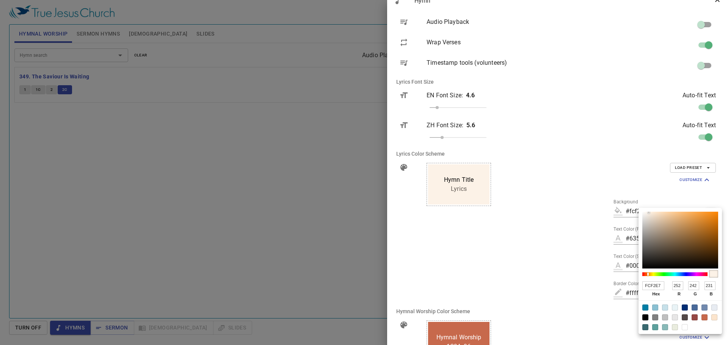
type input "#fff4e8"
type input "FFF4E8"
type input "255"
type input "244"
type input "232"
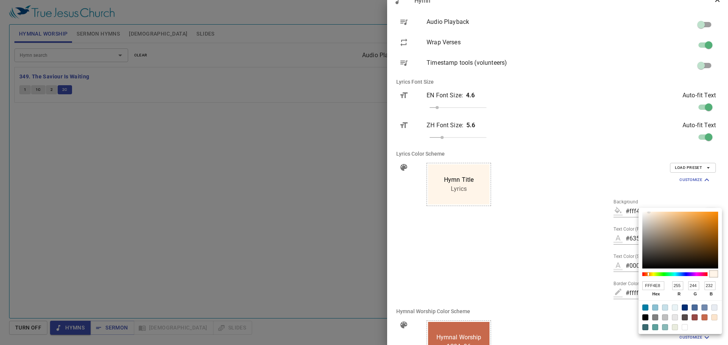
type input "#fff5e9"
type input "FFF5E9"
type input "245"
type input "233"
click at [648, 211] on div "FFF5E9 hex 255 r 245 g 233 b 100 a" at bounding box center [679, 271] width 83 height 126
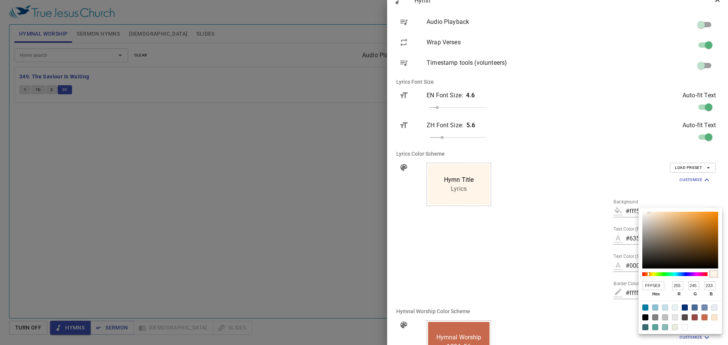
click at [637, 168] on div at bounding box center [364, 172] width 728 height 345
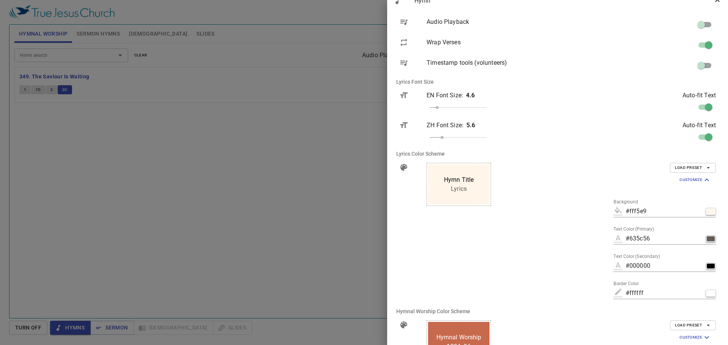
click at [706, 240] on div "button" at bounding box center [710, 238] width 8 height 5
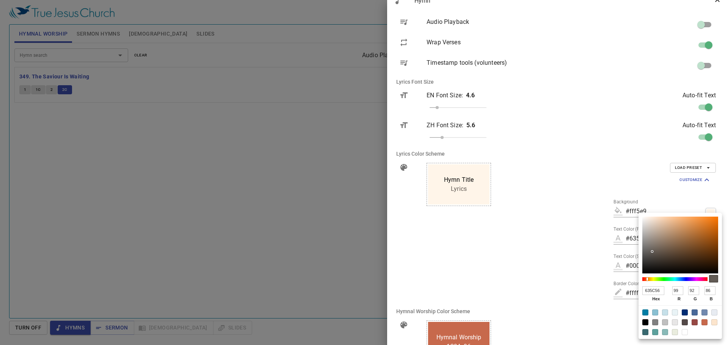
type input "#615a54"
type input "615A54"
type input "97"
type input "90"
type input "84"
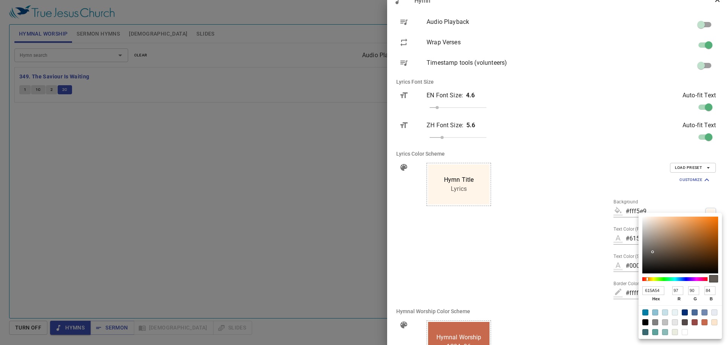
type input "#5a5249"
type input "5A5249"
type input "90"
type input "82"
type input "73"
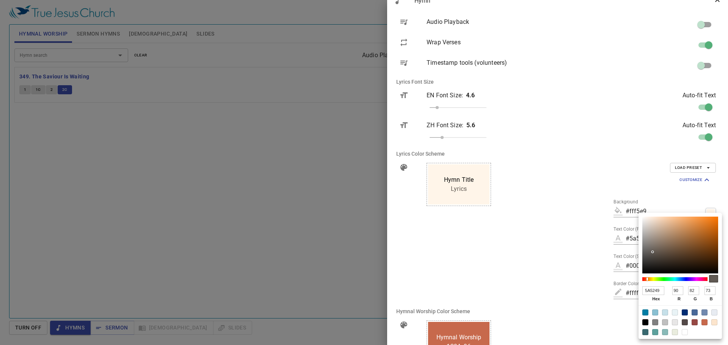
type input "#4d433a"
type input "4D433A"
type input "77"
type input "67"
type input "58"
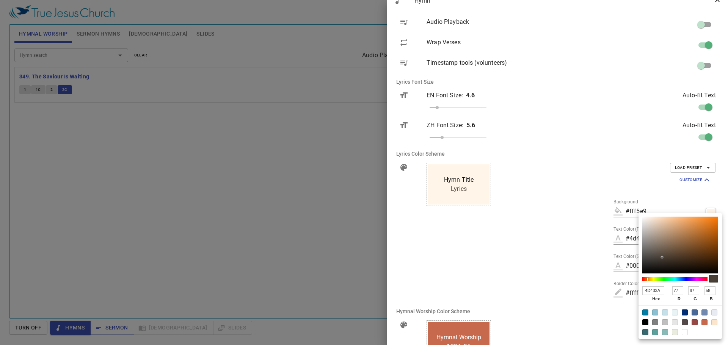
type input "#493f36"
type input "493F36"
type input "73"
type input "63"
type input "54"
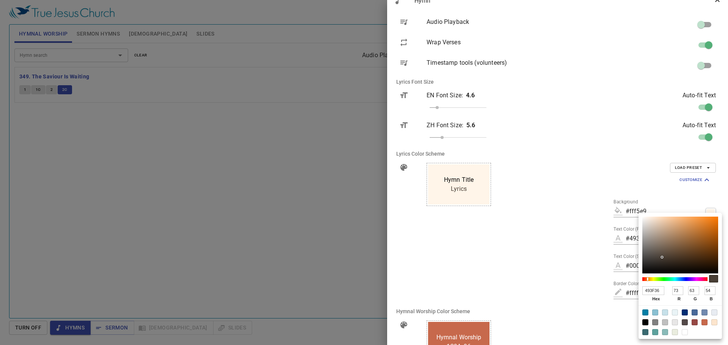
type input "#493f35"
type input "493F35"
type input "53"
type input "#4b4136"
type input "4B4136"
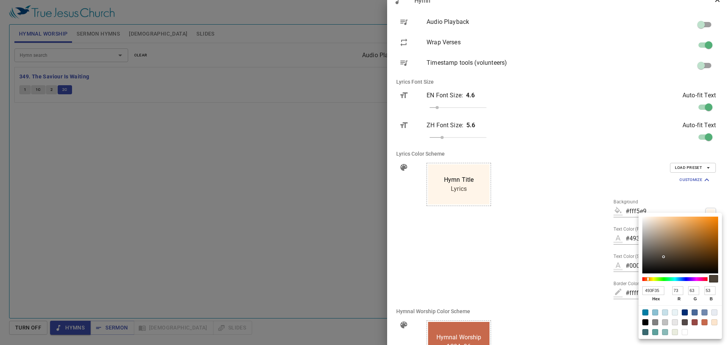
type input "75"
type input "65"
type input "54"
type input "#41392f"
type input "41392F"
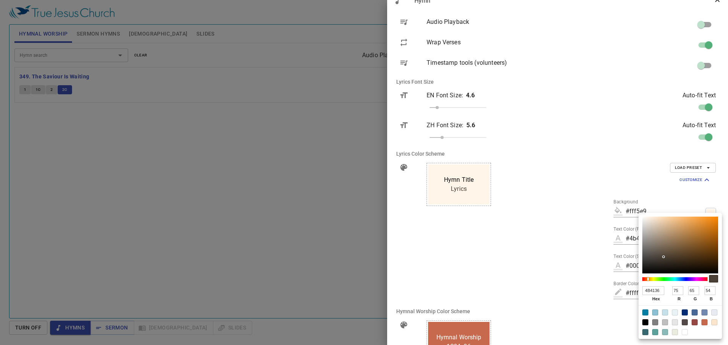
type input "65"
type input "57"
type input "47"
type input "#3f372e"
type input "3F372E"
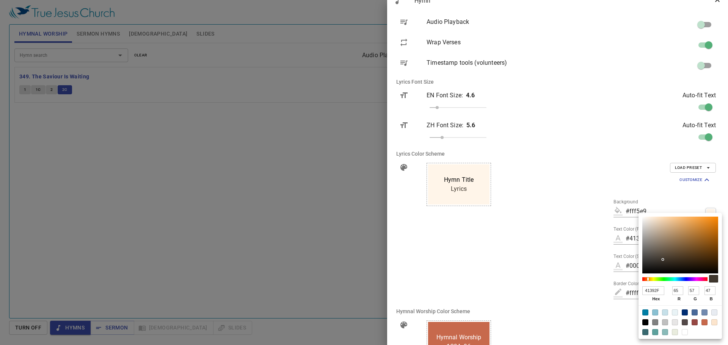
type input "63"
type input "55"
type input "46"
drag, startPoint x: 652, startPoint y: 252, endPoint x: 663, endPoint y: 260, distance: 13.0
click at [663, 260] on div at bounding box center [663, 260] width 2 height 2
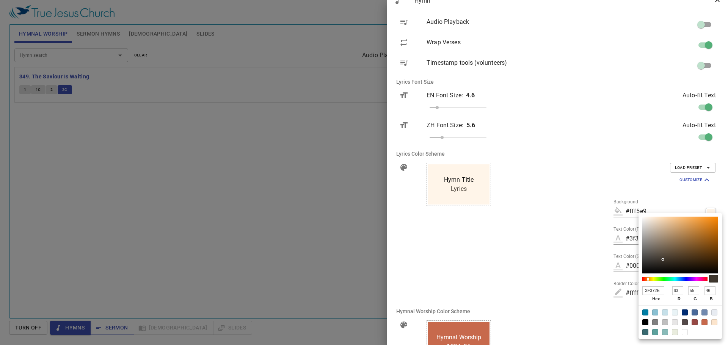
click at [604, 249] on div at bounding box center [364, 172] width 728 height 345
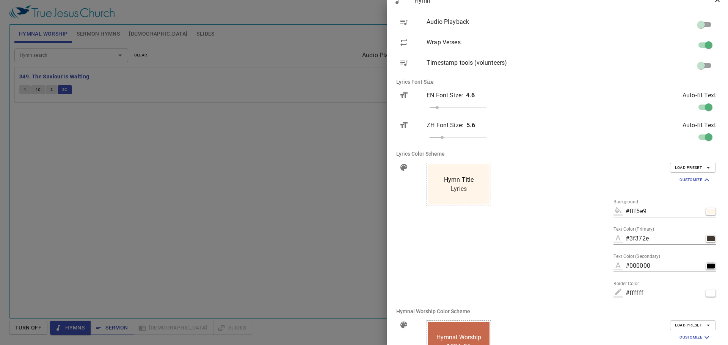
click at [363, 157] on div at bounding box center [364, 172] width 728 height 345
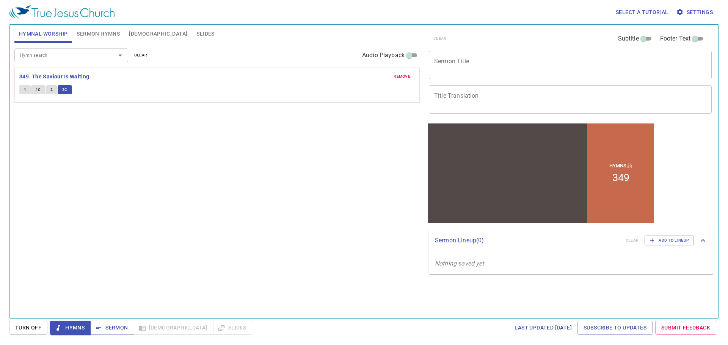
click at [22, 89] on button "1" at bounding box center [24, 89] width 11 height 9
click at [41, 91] on button "1C" at bounding box center [38, 89] width 14 height 9
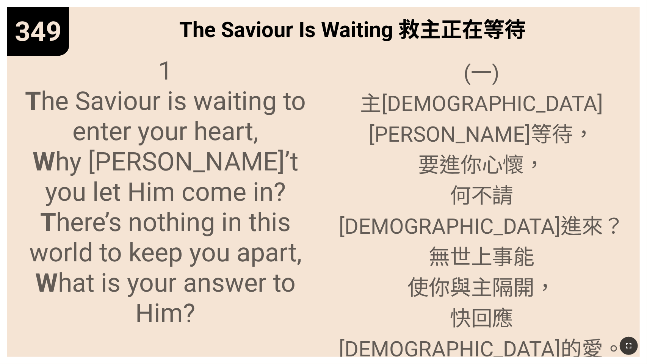
click at [625, 343] on icon "button" at bounding box center [628, 345] width 9 height 9
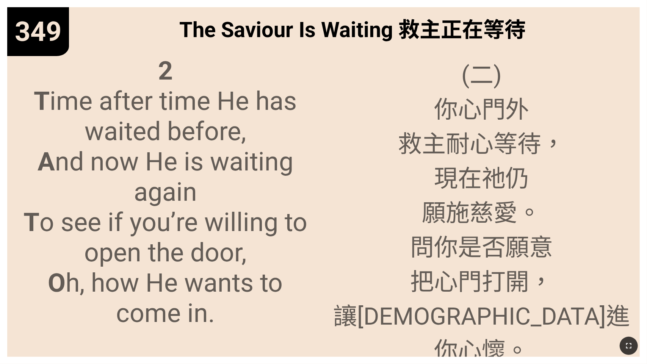
click at [634, 345] on button "button" at bounding box center [629, 346] width 18 height 18
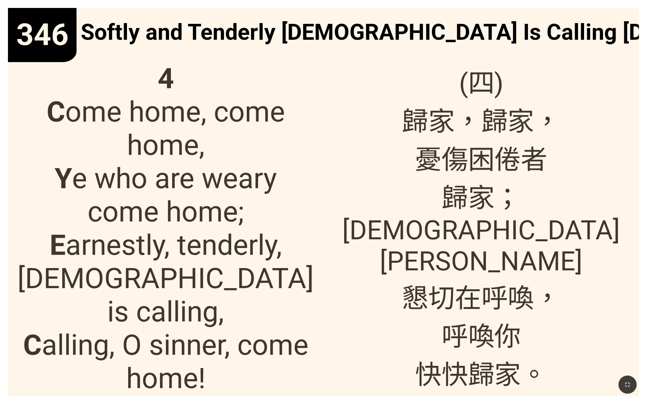
click at [151, 171] on span "4 C ome home, come home, Y e who are weary come home; E arnestly, tenderly, [DE…" at bounding box center [165, 228] width 299 height 333
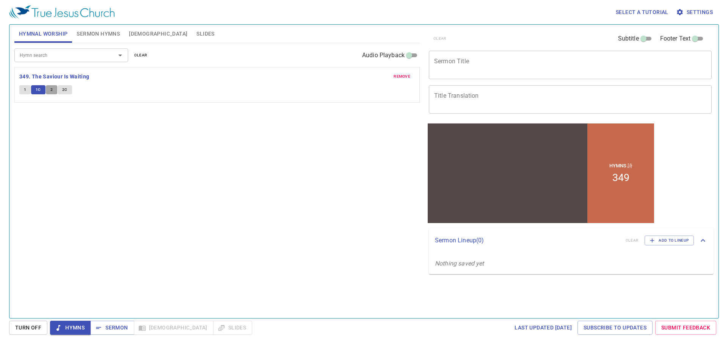
click at [54, 88] on button "2" at bounding box center [51, 89] width 11 height 9
click at [67, 90] on span "2C" at bounding box center [64, 89] width 5 height 7
click at [57, 56] on input "Hymn search" at bounding box center [60, 55] width 87 height 9
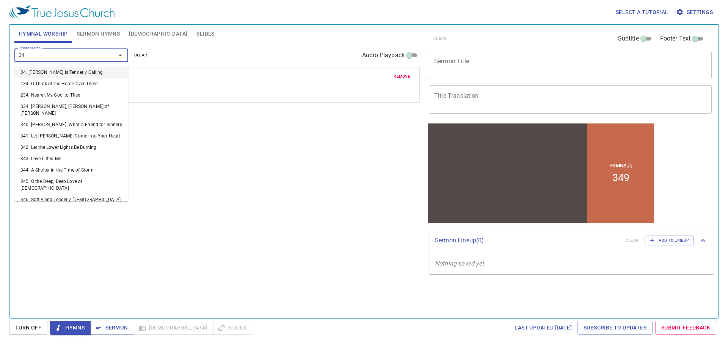
type input "346"
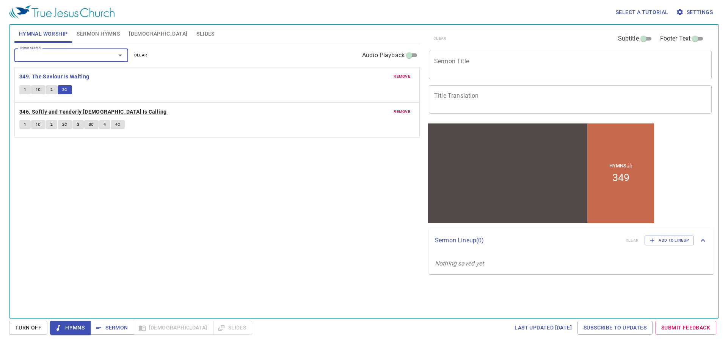
click at [103, 114] on b "346. Softly and Tenderly [DEMOGRAPHIC_DATA] Is Calling" at bounding box center [92, 111] width 147 height 9
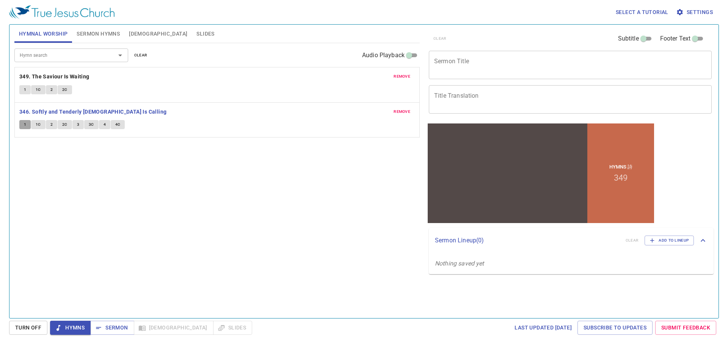
click at [23, 125] on button "1" at bounding box center [24, 124] width 11 height 9
click at [38, 124] on span "1C" at bounding box center [38, 124] width 5 height 7
click at [50, 125] on span "2" at bounding box center [51, 124] width 2 height 7
click at [63, 124] on span "2C" at bounding box center [64, 124] width 5 height 7
click at [80, 126] on button "3" at bounding box center [77, 124] width 11 height 9
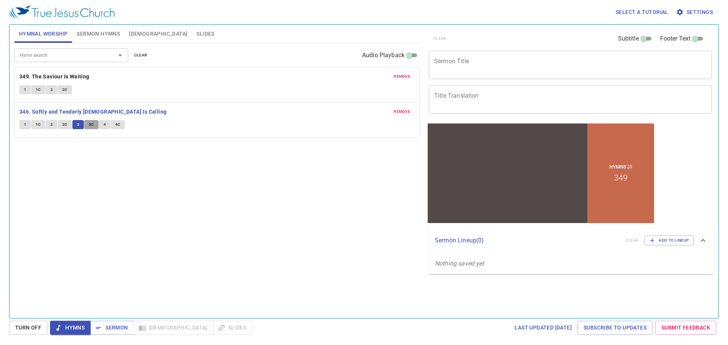
click at [89, 124] on span "3C" at bounding box center [91, 124] width 5 height 7
click at [102, 124] on button "4" at bounding box center [104, 124] width 11 height 9
click at [119, 125] on span "4C" at bounding box center [117, 124] width 5 height 7
